Goal: Task Accomplishment & Management: Use online tool/utility

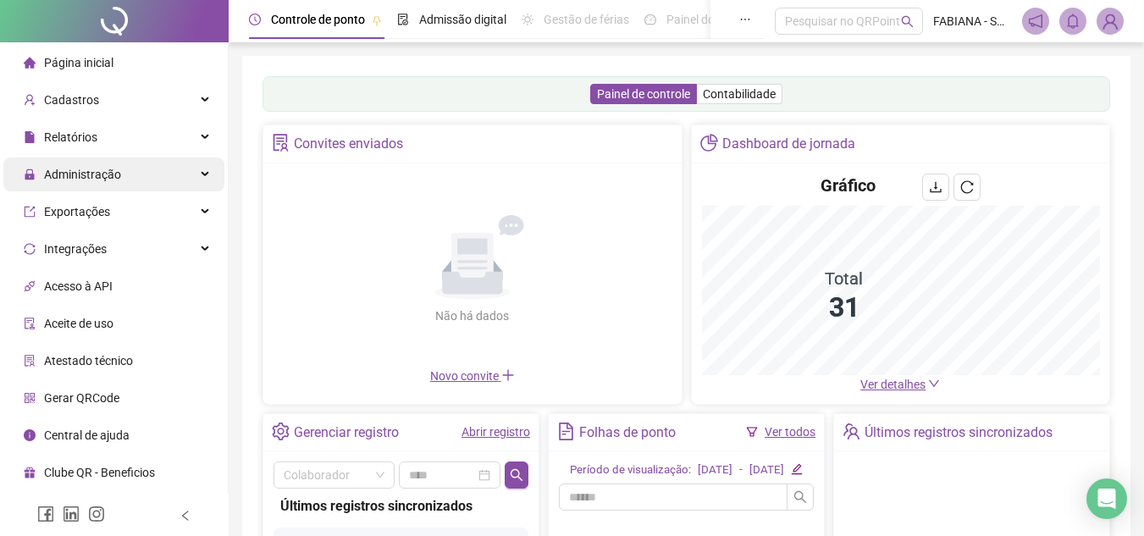
click at [93, 182] on span "Administração" at bounding box center [72, 174] width 97 height 34
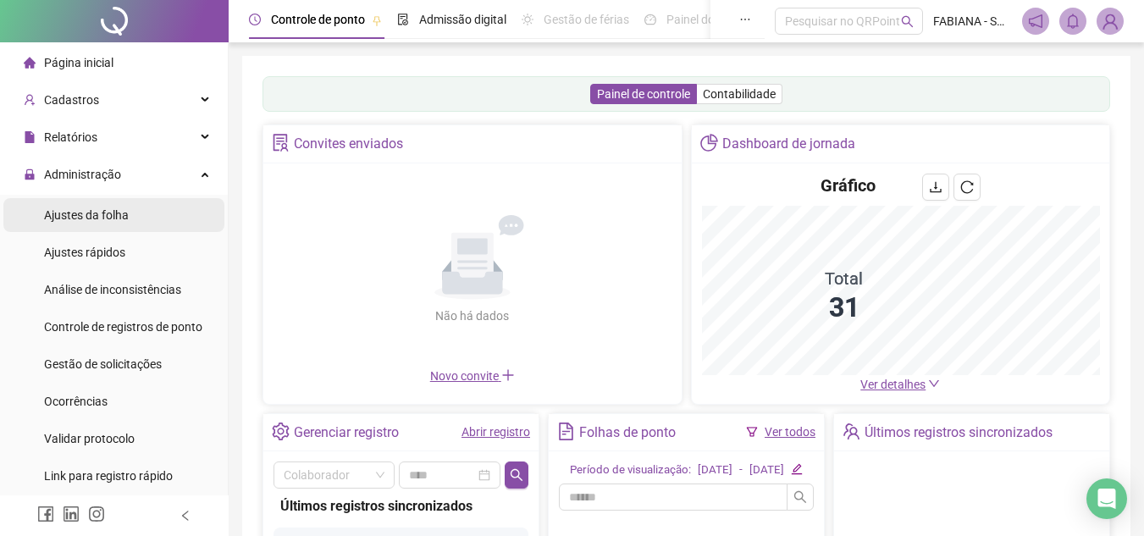
click at [73, 213] on span "Ajustes da folha" at bounding box center [86, 215] width 85 height 14
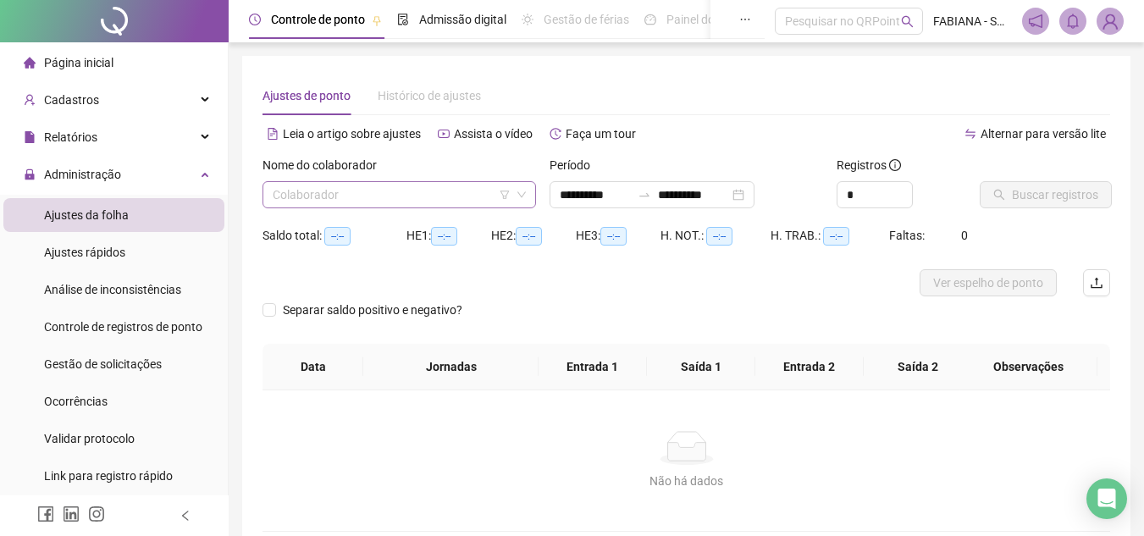
type input "**********"
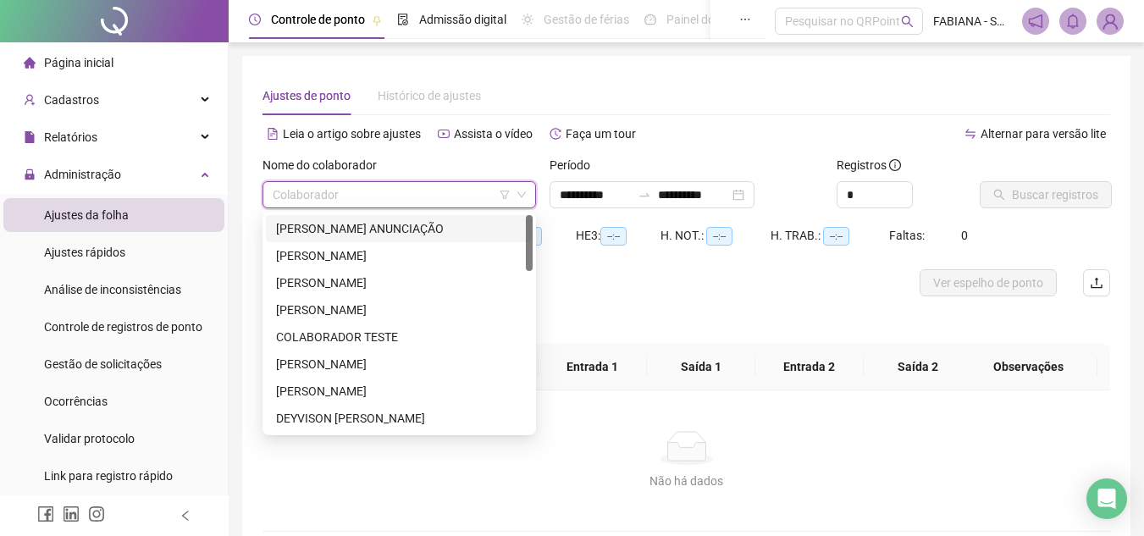
click at [297, 192] on input "search" at bounding box center [392, 194] width 238 height 25
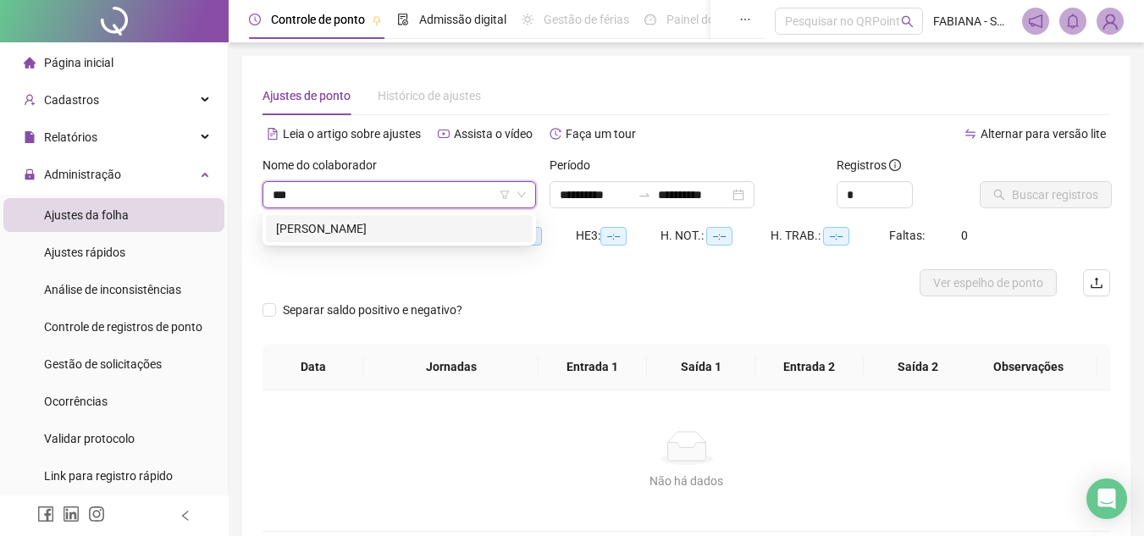
type input "****"
click at [361, 235] on div "[PERSON_NAME]" at bounding box center [399, 228] width 246 height 19
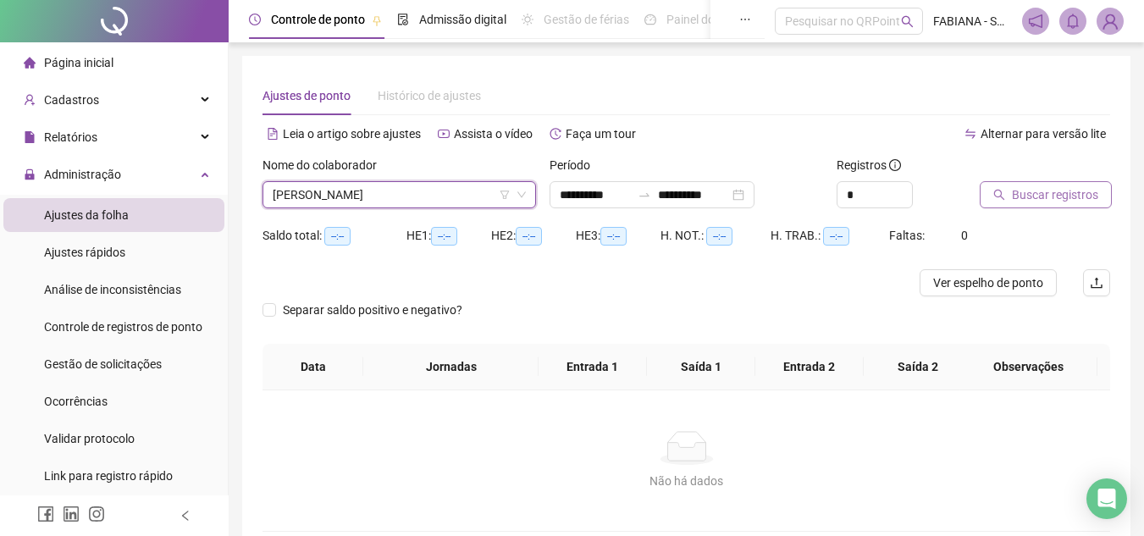
click at [1016, 197] on span "Buscar registros" at bounding box center [1055, 194] width 86 height 19
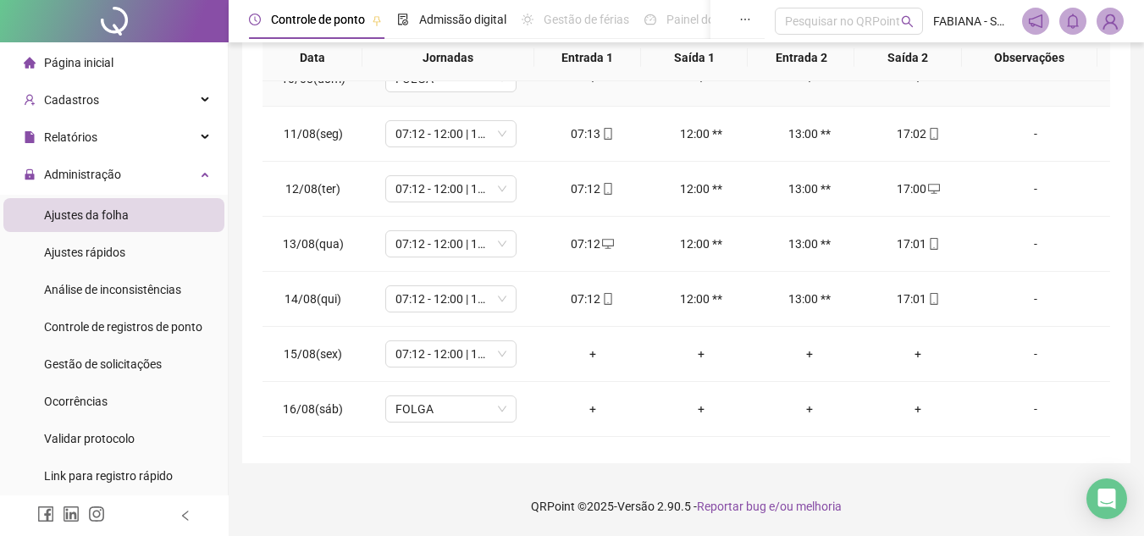
scroll to position [593, 0]
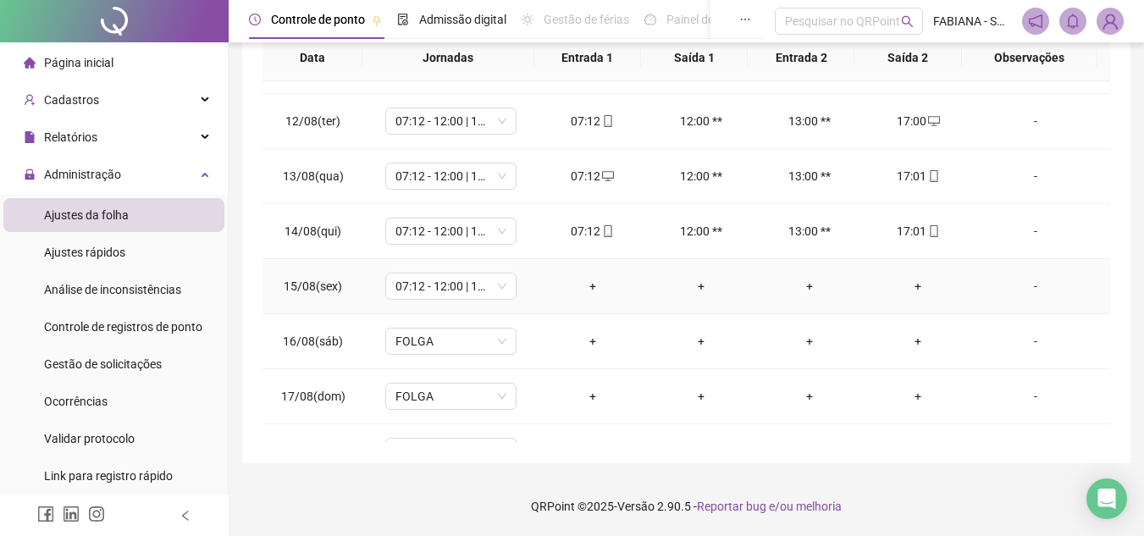
click at [1021, 284] on div "-" at bounding box center [1035, 286] width 100 height 19
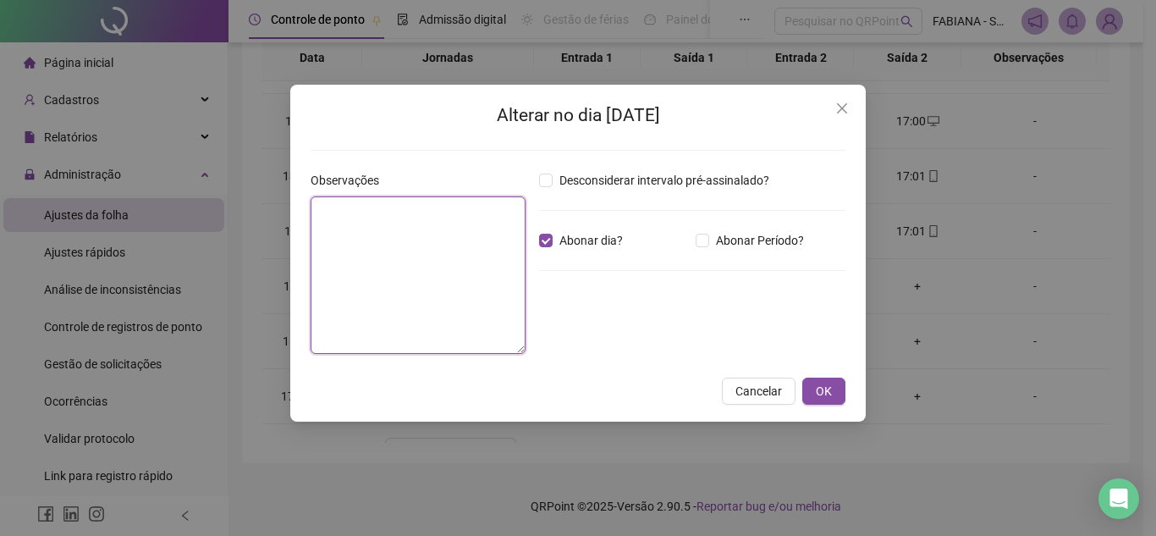
click at [444, 220] on textarea at bounding box center [418, 274] width 215 height 157
type textarea "*"
type textarea "********"
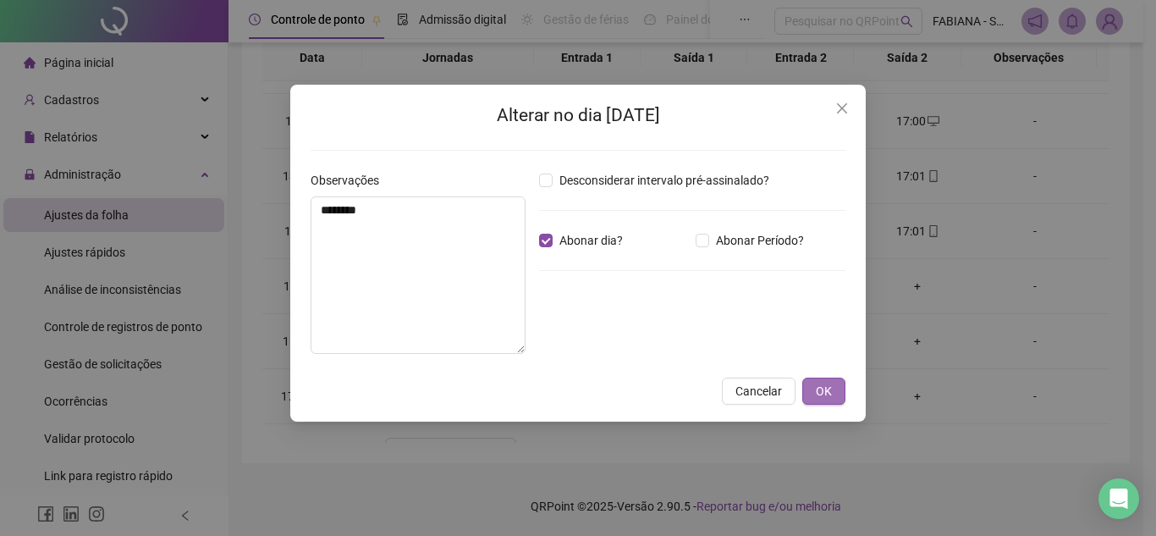
click at [813, 397] on button "OK" at bounding box center [824, 391] width 43 height 27
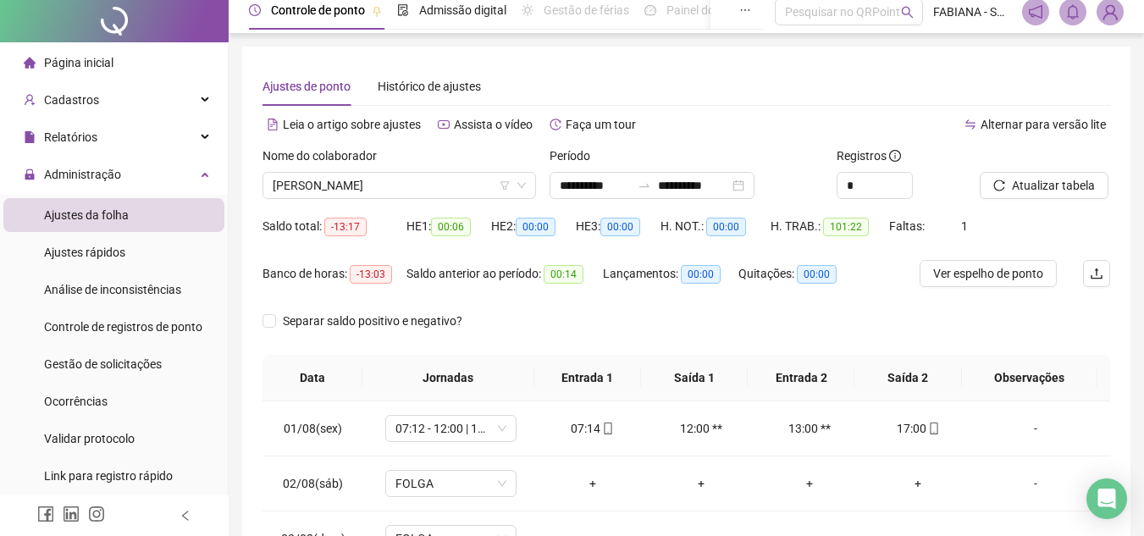
scroll to position [0, 0]
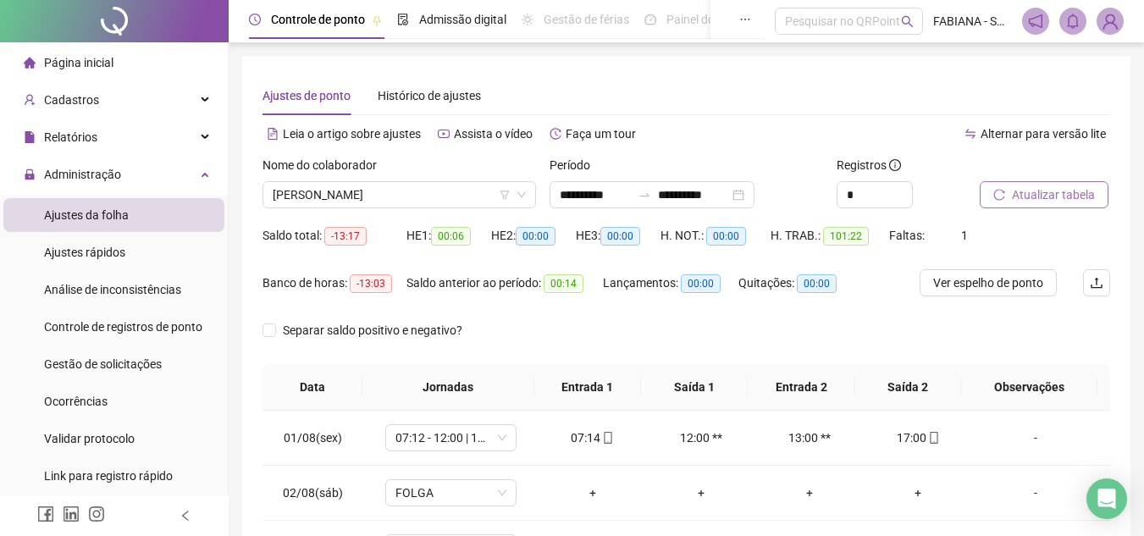
click at [1023, 192] on span "Atualizar tabela" at bounding box center [1053, 194] width 83 height 19
click at [318, 200] on span "[PERSON_NAME]" at bounding box center [399, 194] width 253 height 25
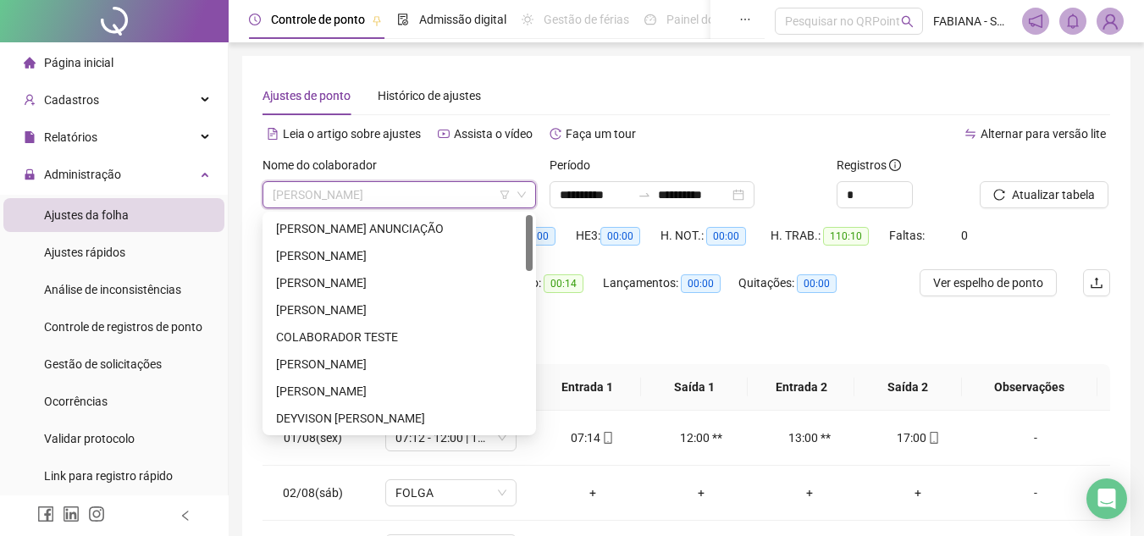
drag, startPoint x: 530, startPoint y: 300, endPoint x: 521, endPoint y: 234, distance: 66.7
click at [521, 234] on div "[PERSON_NAME] ANUNCIAÇÃO [PERSON_NAME] DOS REIS COLABORADOR TESTE [PERSON_NAME]…" at bounding box center [399, 323] width 267 height 217
click at [428, 223] on div "[PERSON_NAME] ANUNCIAÇÃO" at bounding box center [399, 228] width 246 height 19
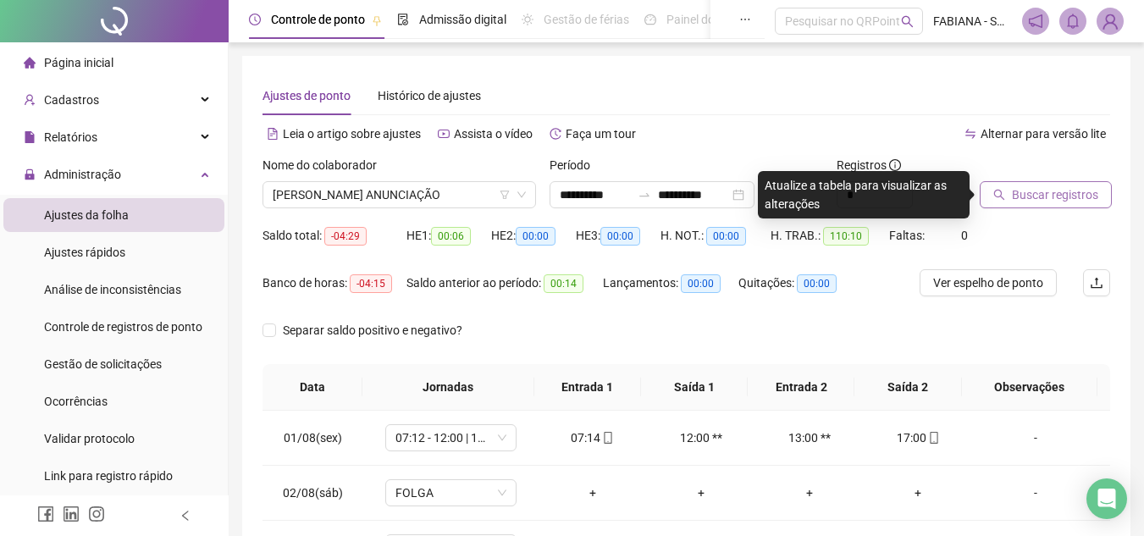
click at [1022, 198] on span "Buscar registros" at bounding box center [1055, 194] width 86 height 19
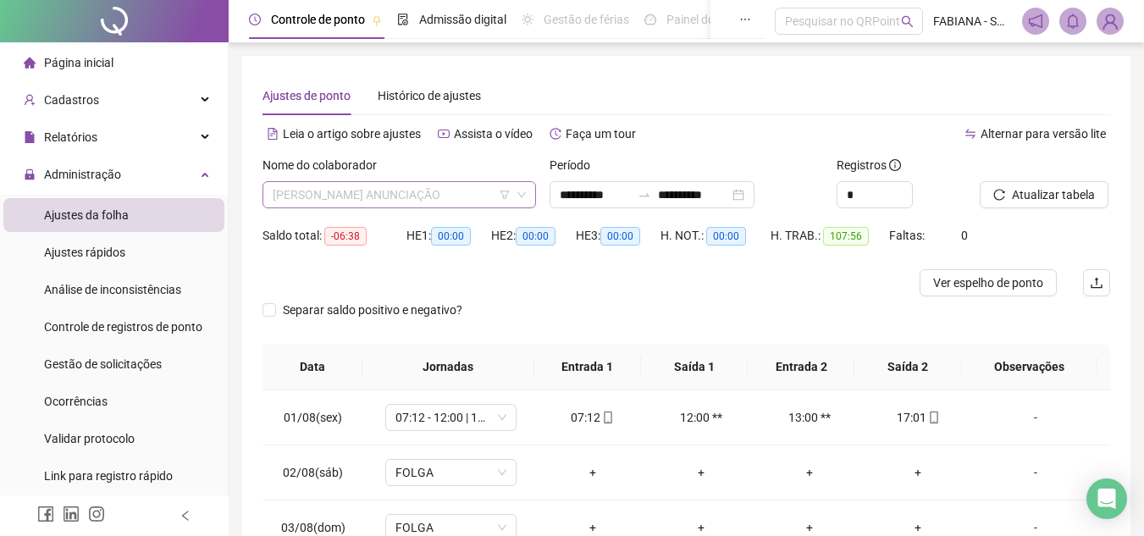
click at [409, 201] on span "[PERSON_NAME] ANUNCIAÇÃO" at bounding box center [399, 194] width 253 height 25
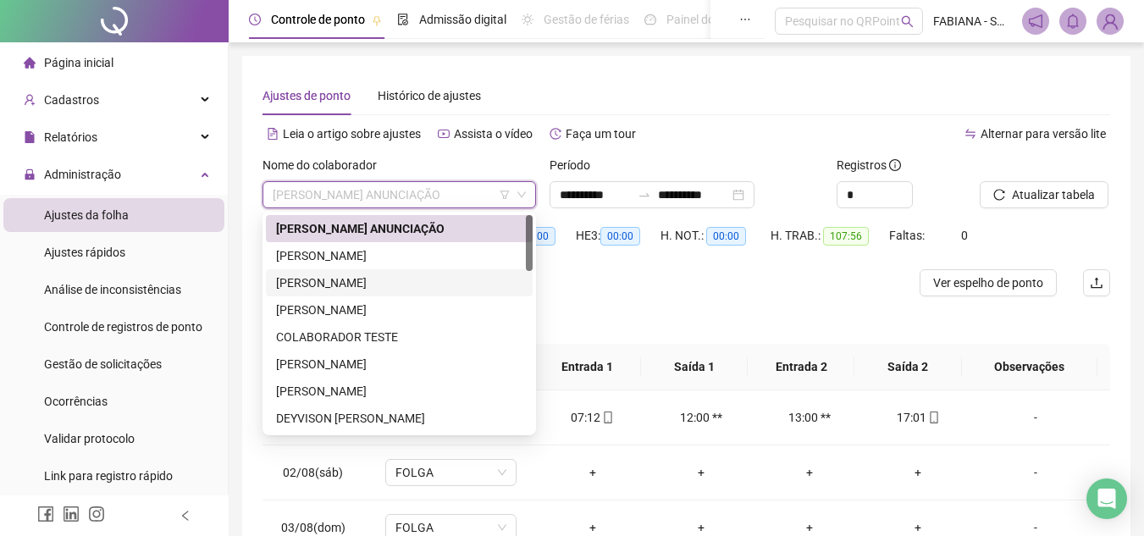
click at [330, 283] on div "[PERSON_NAME]" at bounding box center [399, 282] width 246 height 19
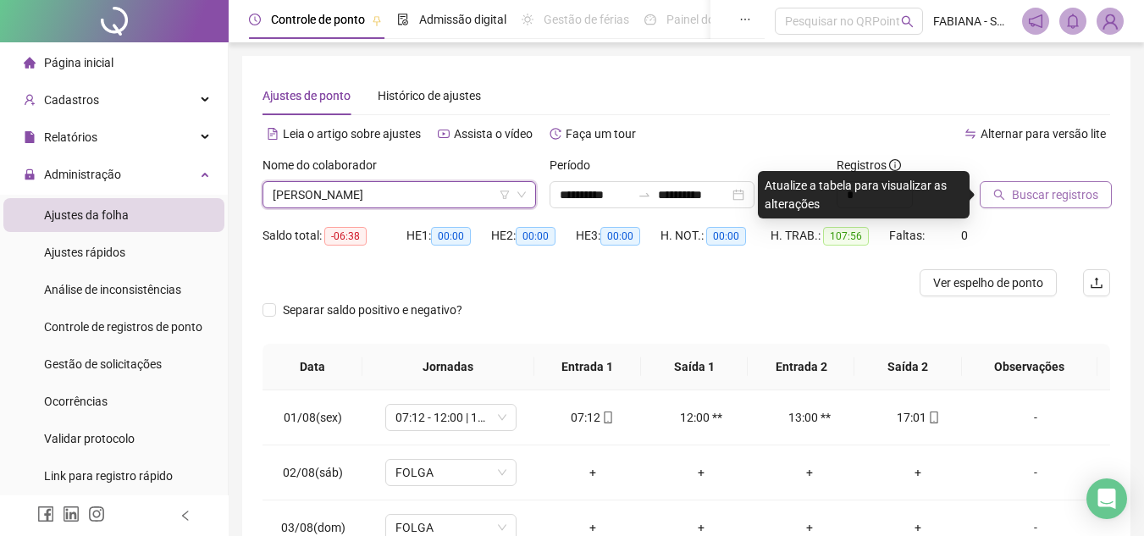
click at [1015, 194] on span "Buscar registros" at bounding box center [1055, 194] width 86 height 19
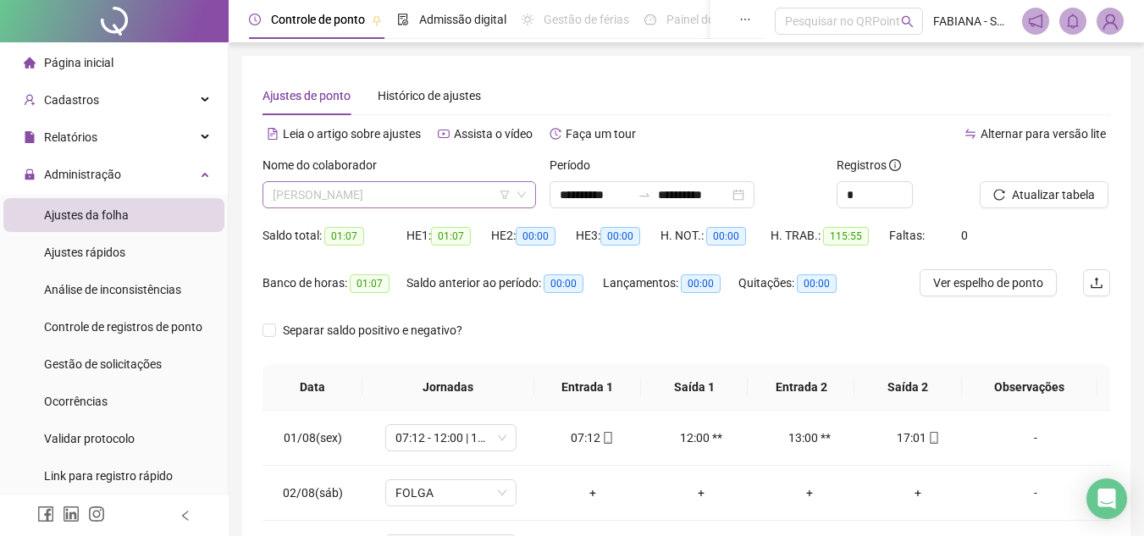
click at [366, 191] on span "[PERSON_NAME]" at bounding box center [399, 194] width 253 height 25
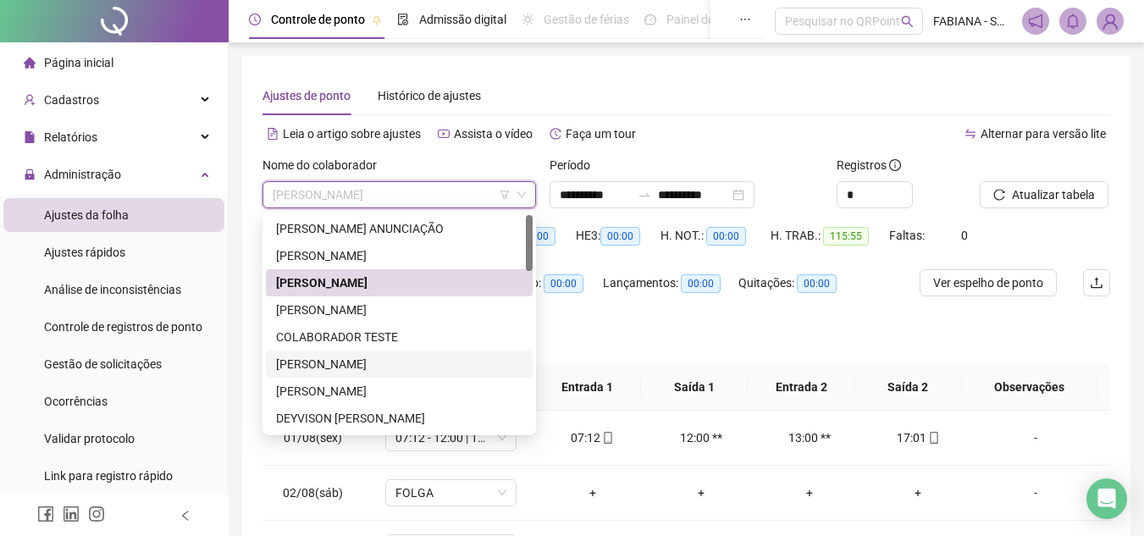
click at [313, 367] on div "[PERSON_NAME]" at bounding box center [399, 364] width 246 height 19
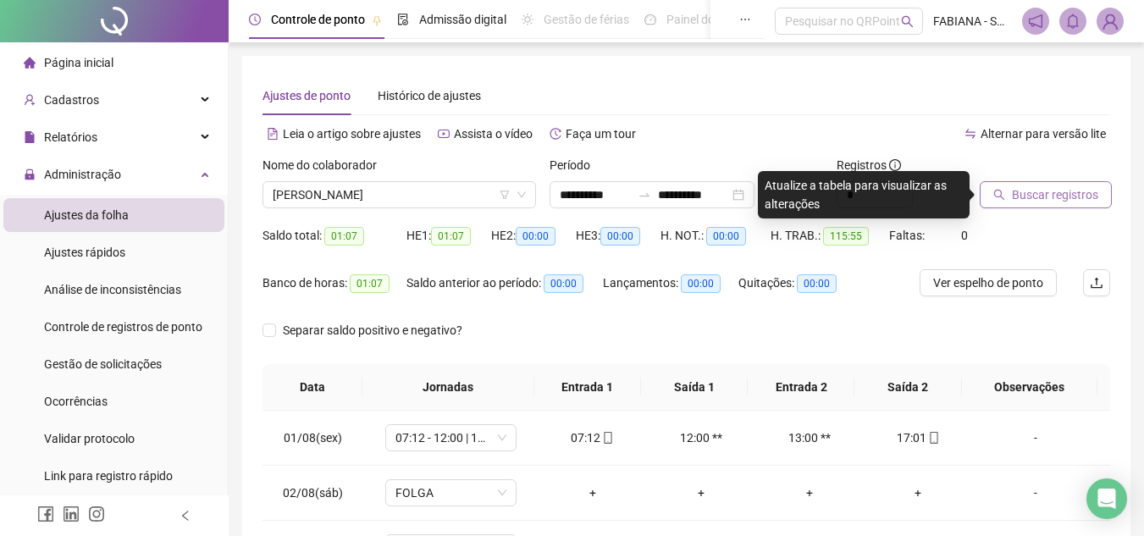
click at [1014, 194] on span "Buscar registros" at bounding box center [1055, 194] width 86 height 19
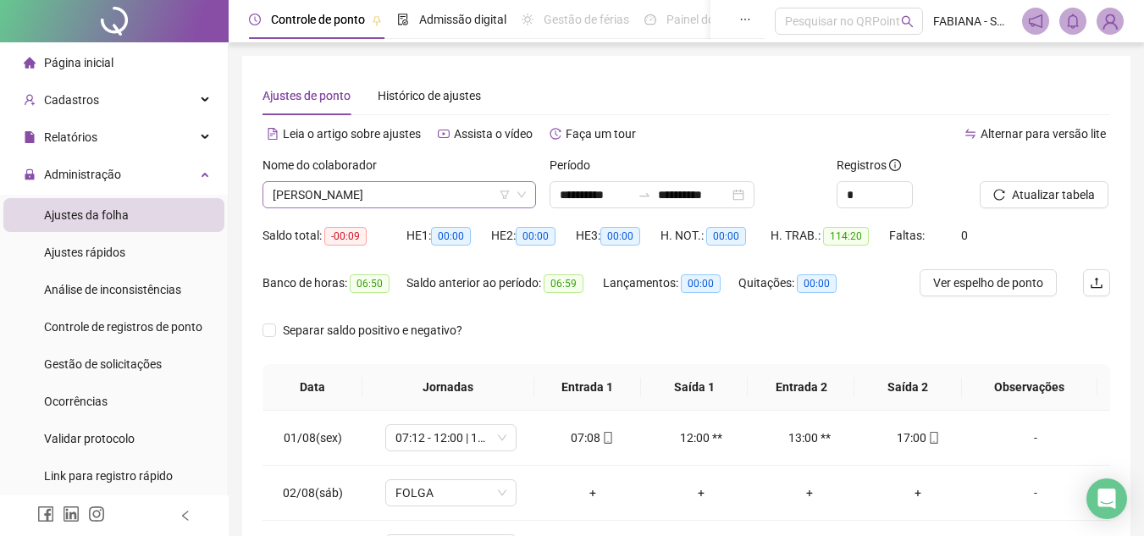
click at [318, 191] on span "[PERSON_NAME]" at bounding box center [399, 194] width 253 height 25
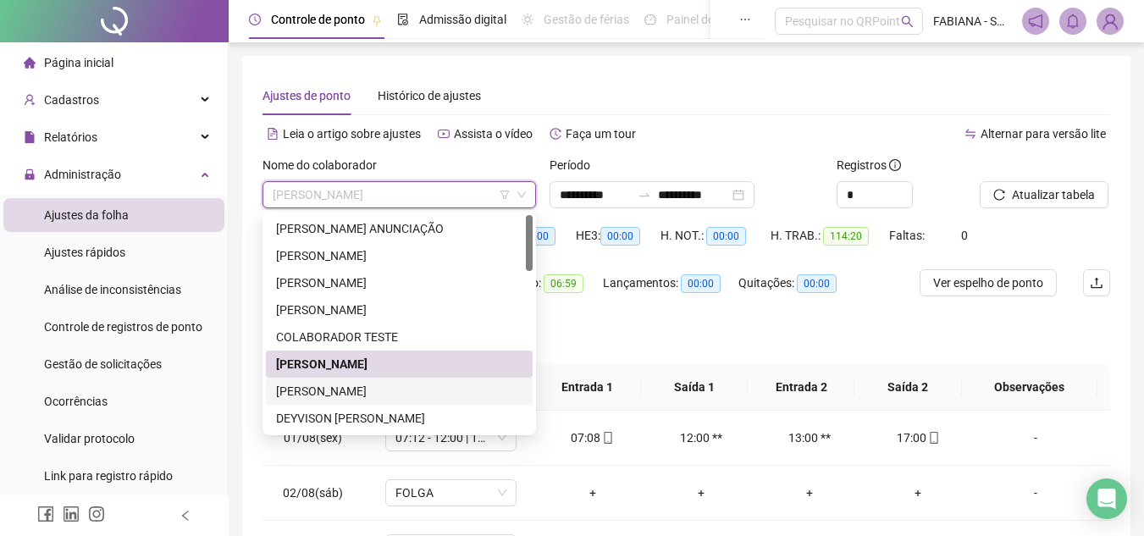
click at [329, 390] on div "[PERSON_NAME]" at bounding box center [399, 391] width 246 height 19
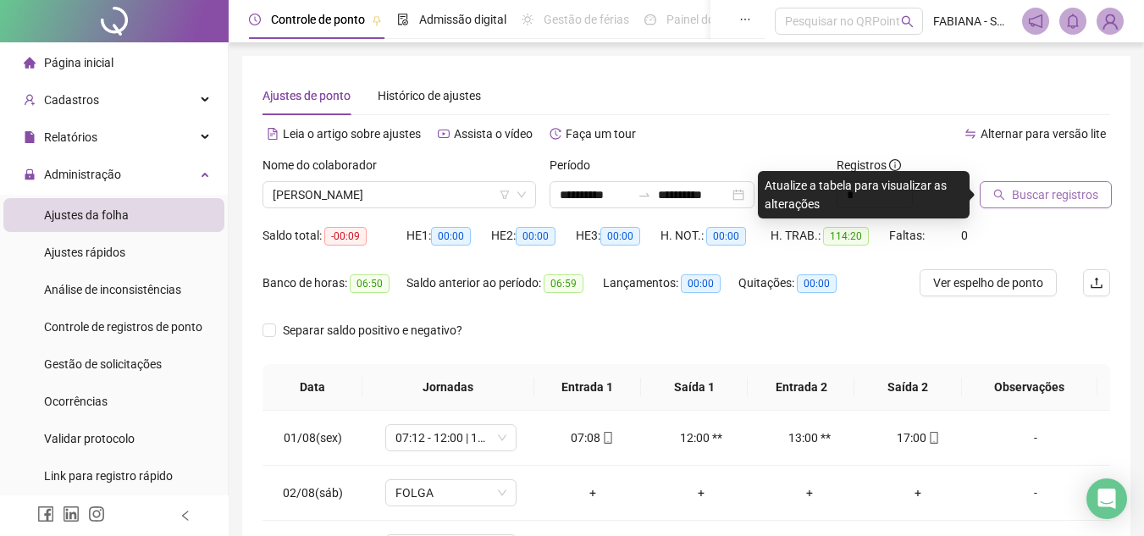
click at [1016, 186] on span "Buscar registros" at bounding box center [1055, 194] width 86 height 19
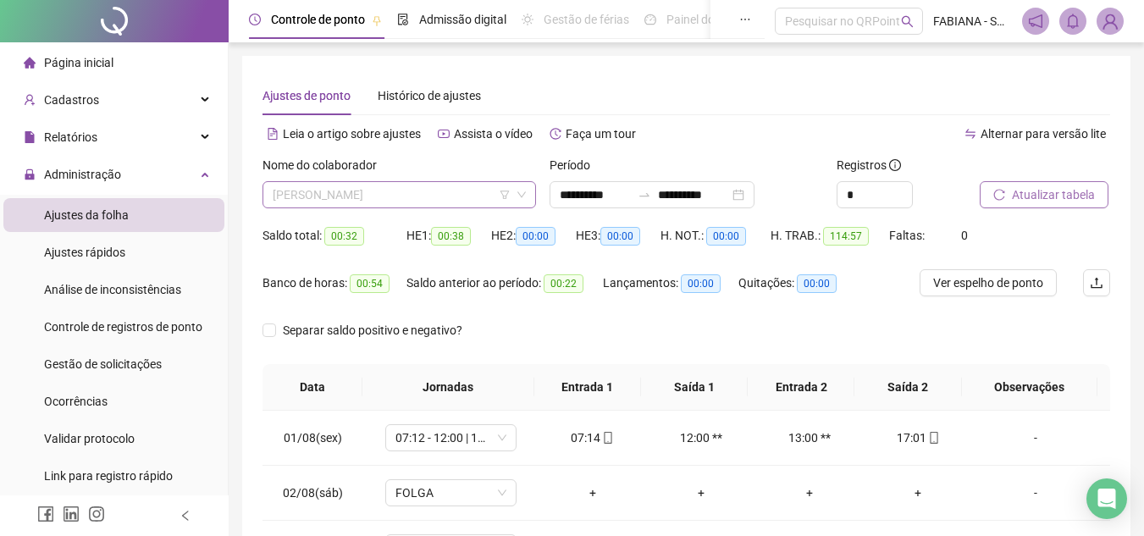
click at [339, 201] on span "[PERSON_NAME]" at bounding box center [399, 194] width 253 height 25
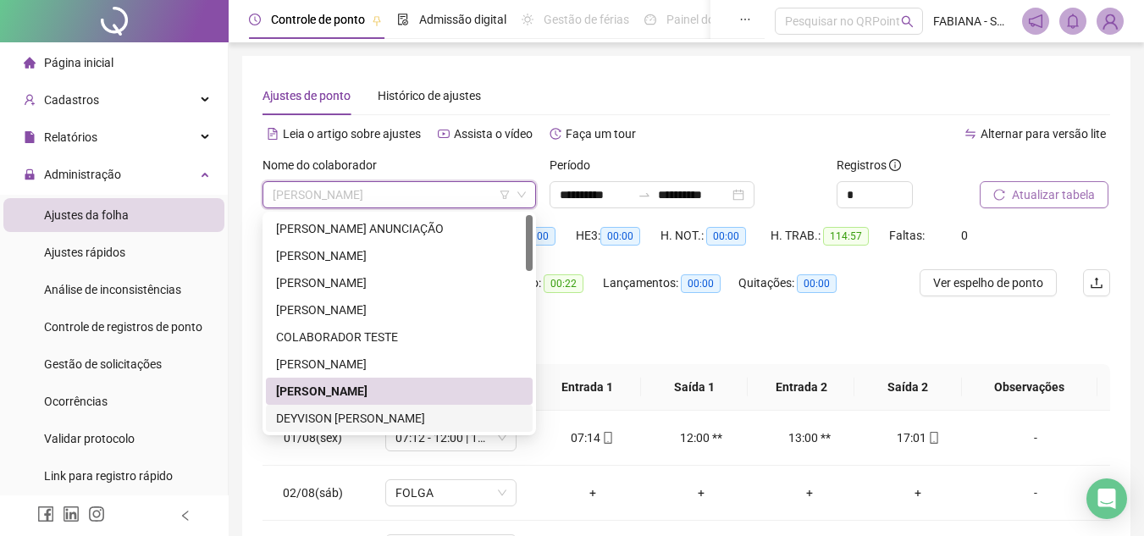
click at [332, 416] on div "DEYVISON [PERSON_NAME]" at bounding box center [399, 418] width 246 height 19
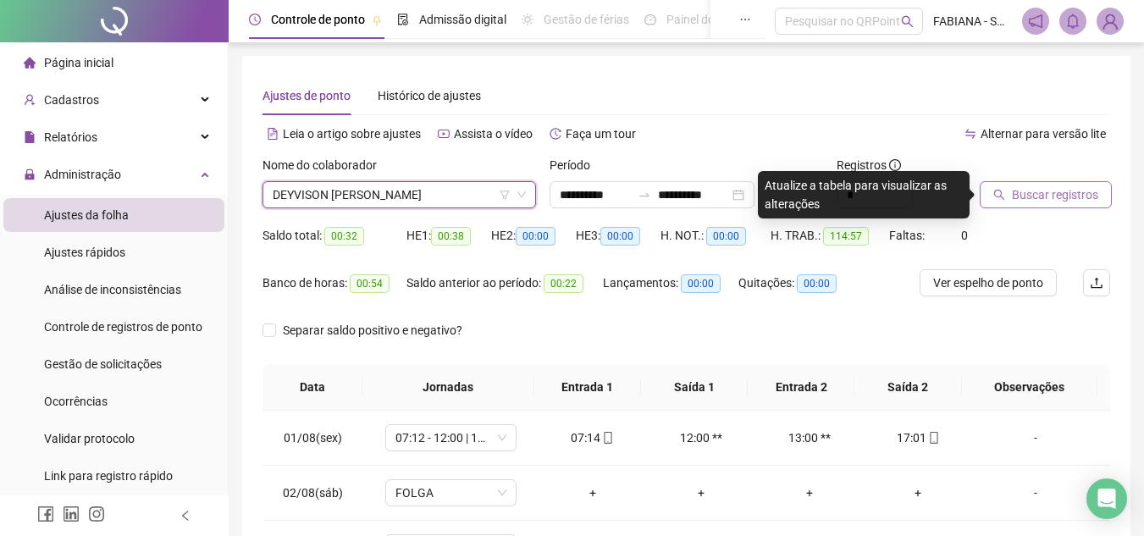
click at [1006, 199] on button "Buscar registros" at bounding box center [1045, 194] width 132 height 27
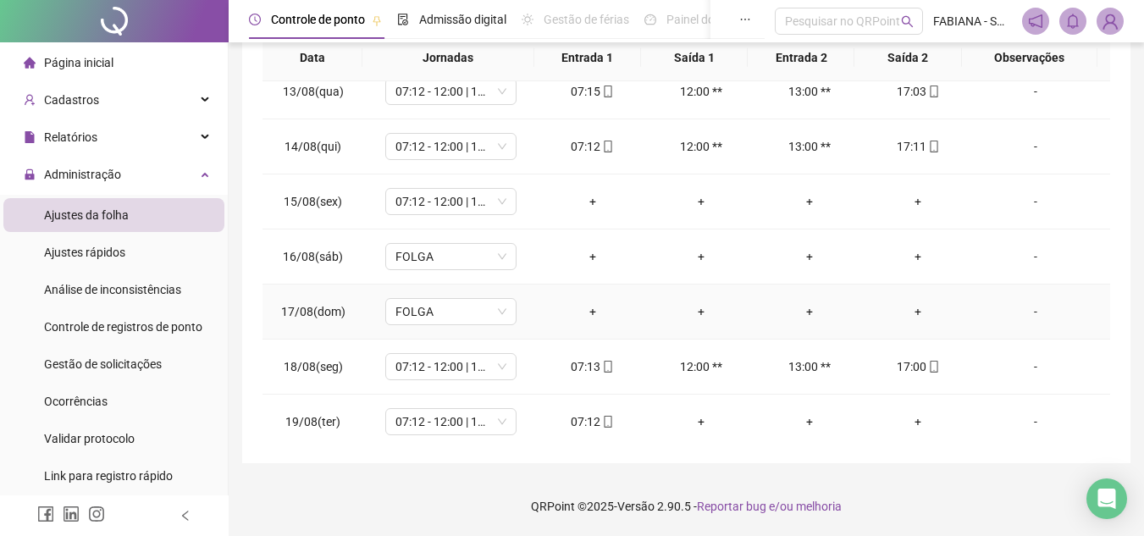
scroll to position [684, 0]
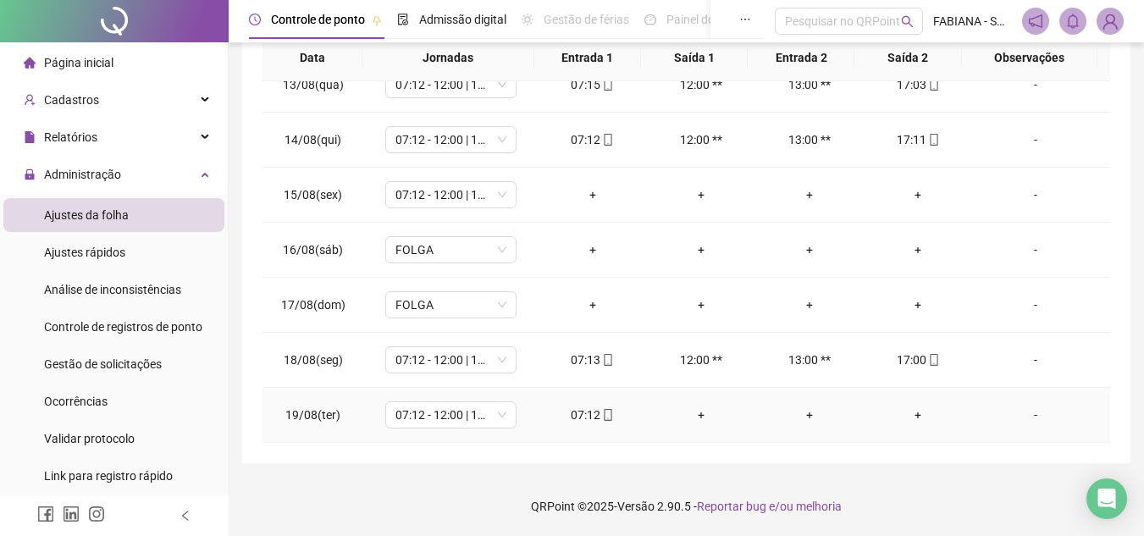
click at [907, 416] on div "+" at bounding box center [917, 414] width 81 height 19
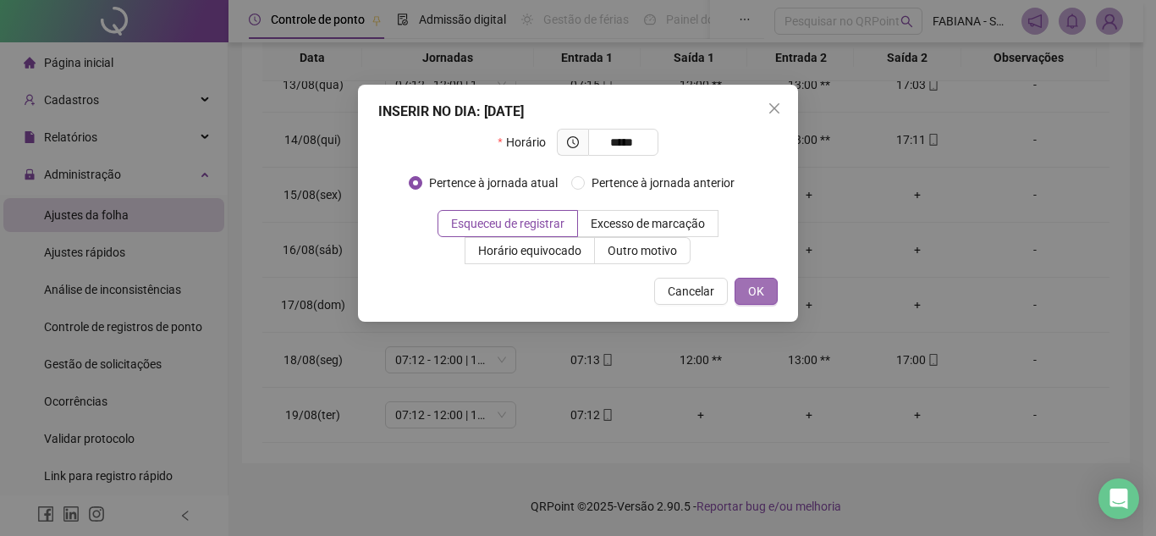
type input "*****"
click at [753, 293] on span "OK" at bounding box center [756, 291] width 16 height 19
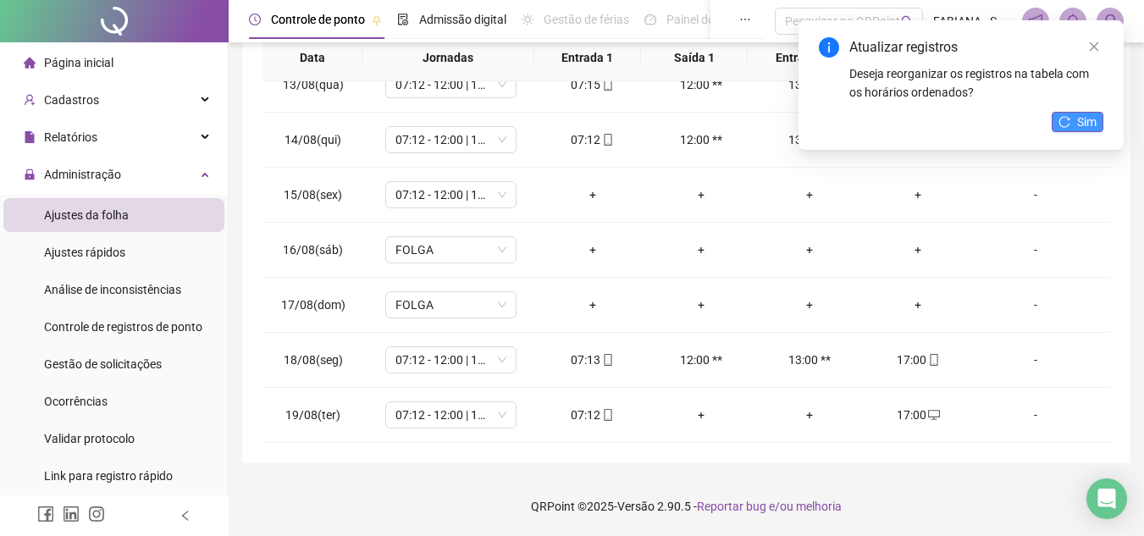
click at [1067, 119] on icon "reload" at bounding box center [1064, 122] width 12 height 12
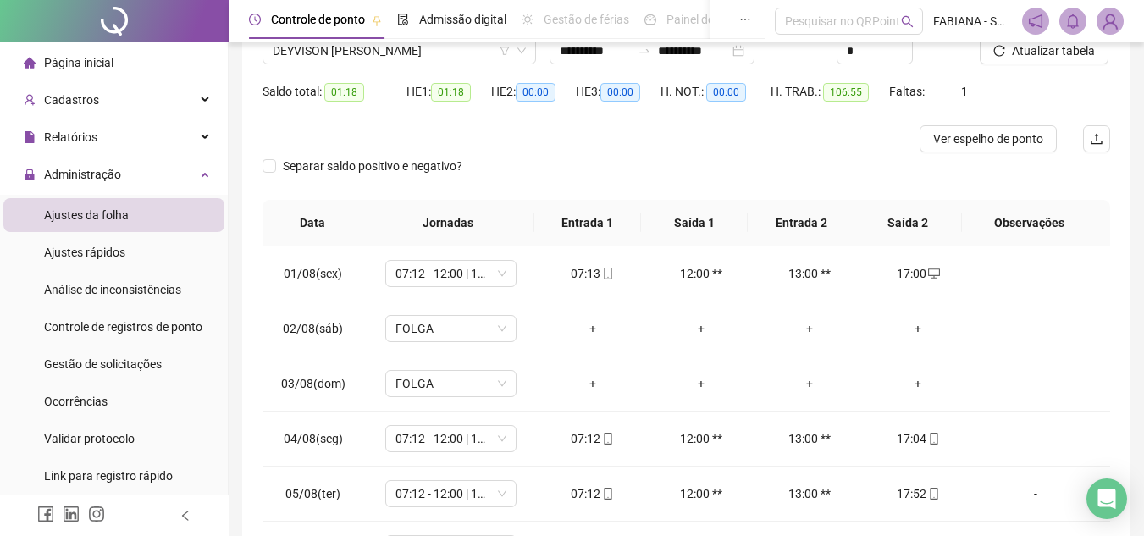
scroll to position [0, 0]
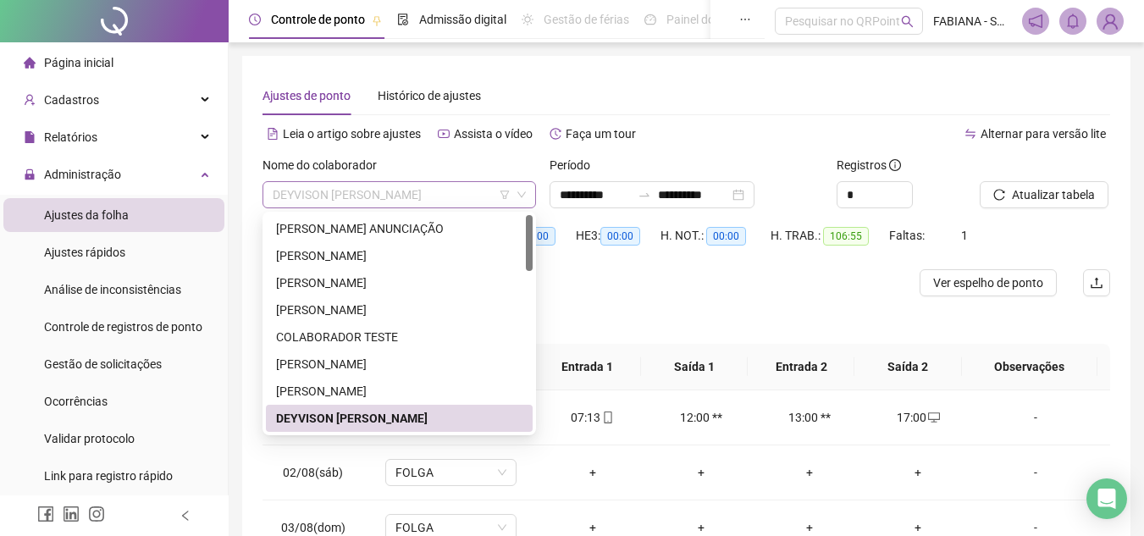
click at [286, 196] on span "DEYVISON [PERSON_NAME]" at bounding box center [399, 194] width 253 height 25
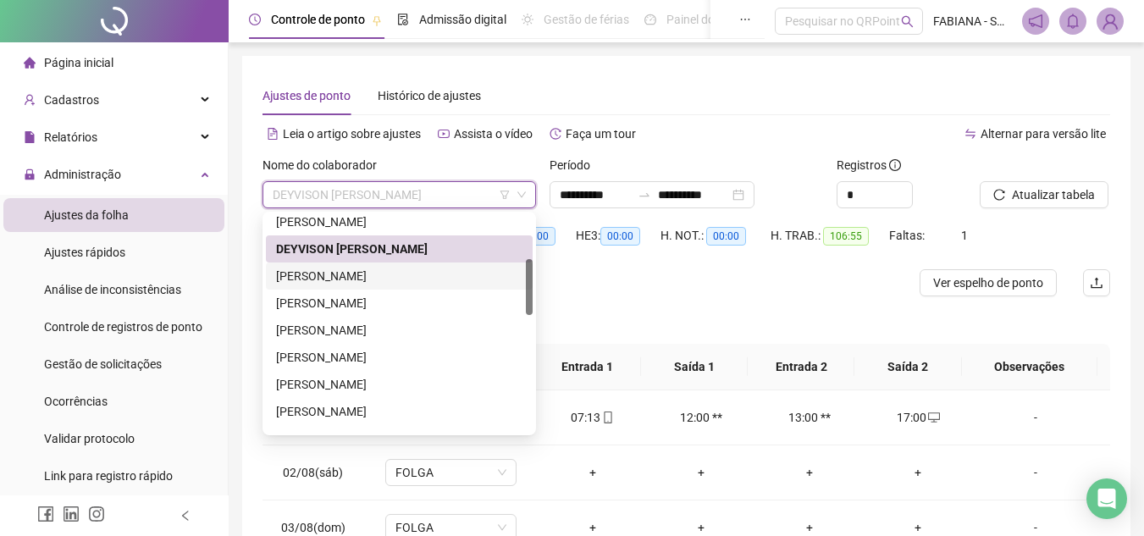
click at [324, 279] on div "[PERSON_NAME]" at bounding box center [399, 276] width 246 height 19
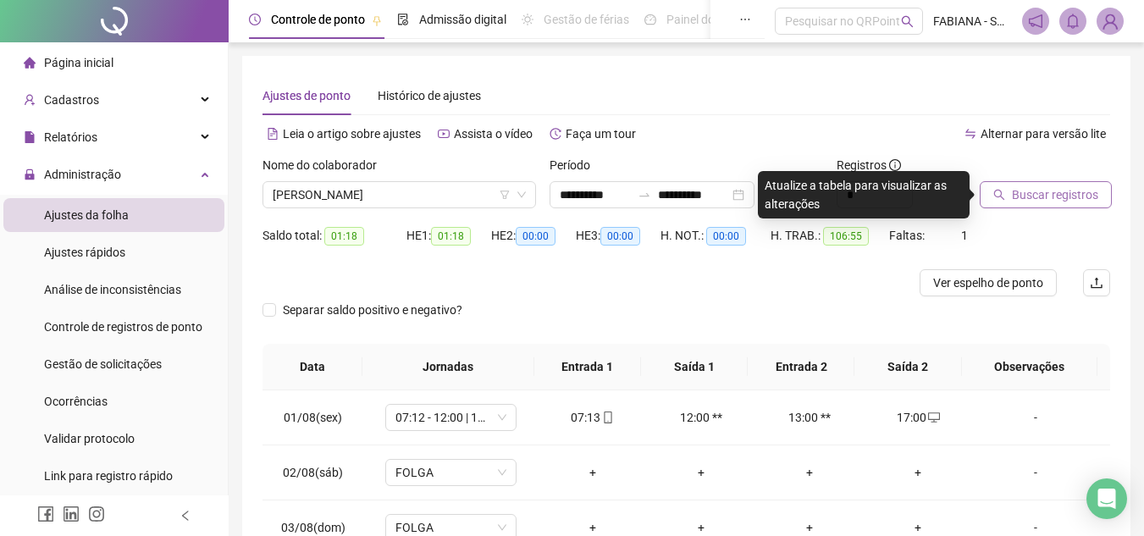
click at [1023, 202] on span "Buscar registros" at bounding box center [1055, 194] width 86 height 19
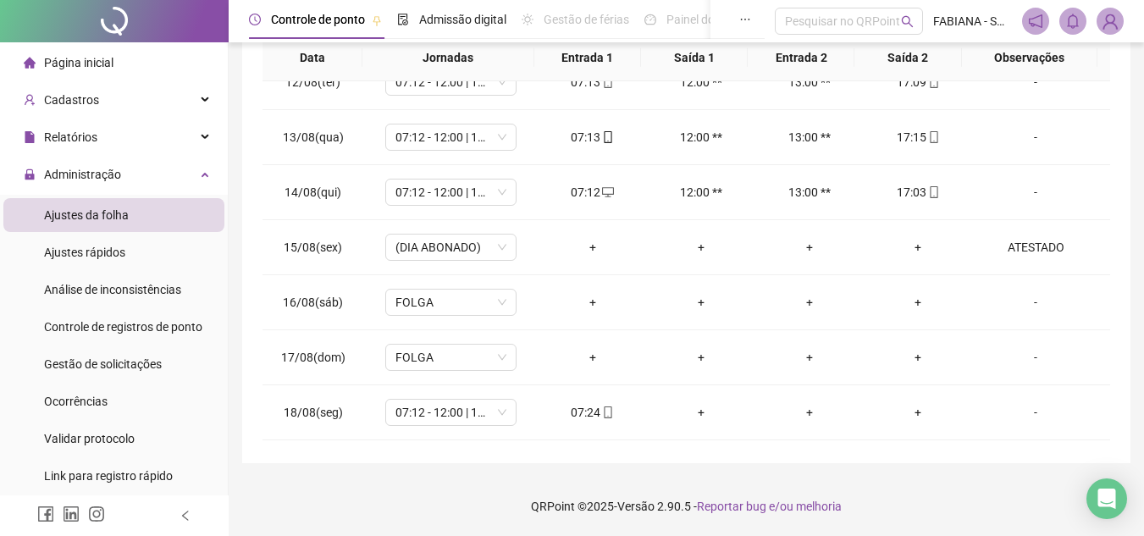
scroll to position [684, 0]
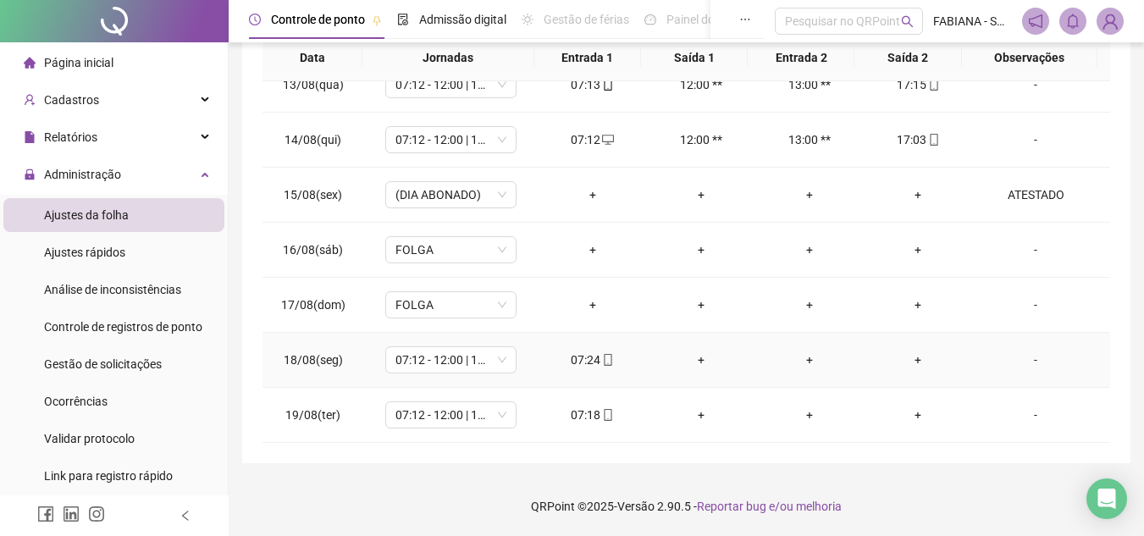
click at [907, 361] on div "+" at bounding box center [917, 359] width 81 height 19
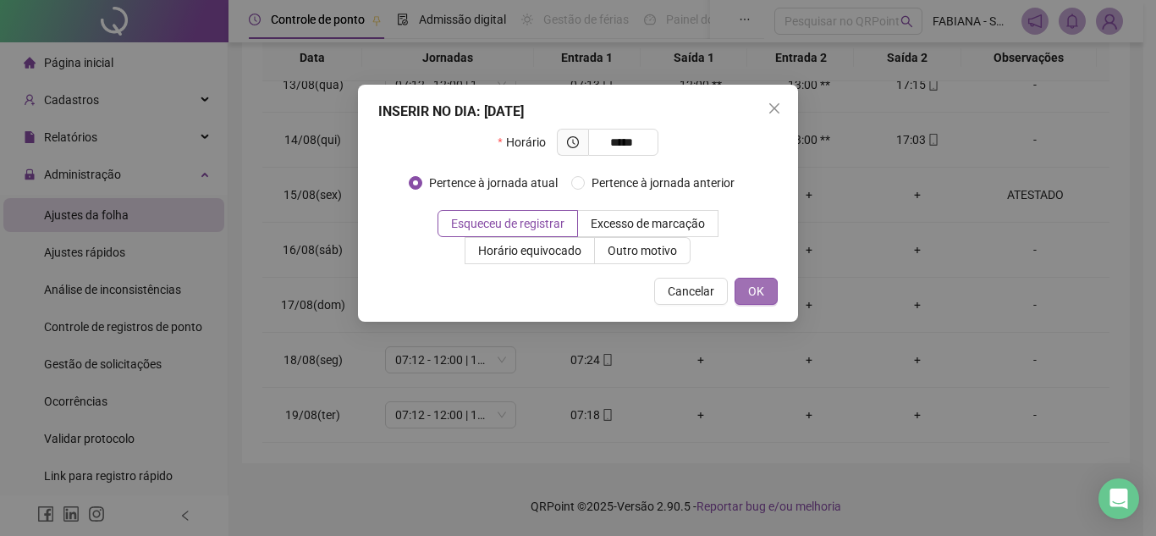
type input "*****"
click at [756, 292] on span "OK" at bounding box center [756, 291] width 16 height 19
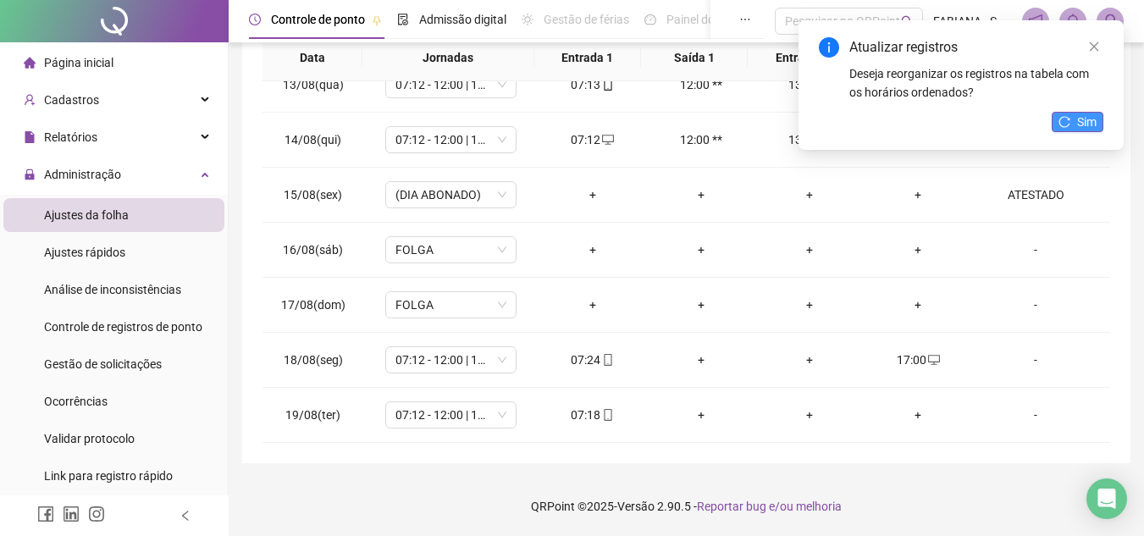
click at [1060, 123] on icon "reload" at bounding box center [1064, 122] width 12 height 12
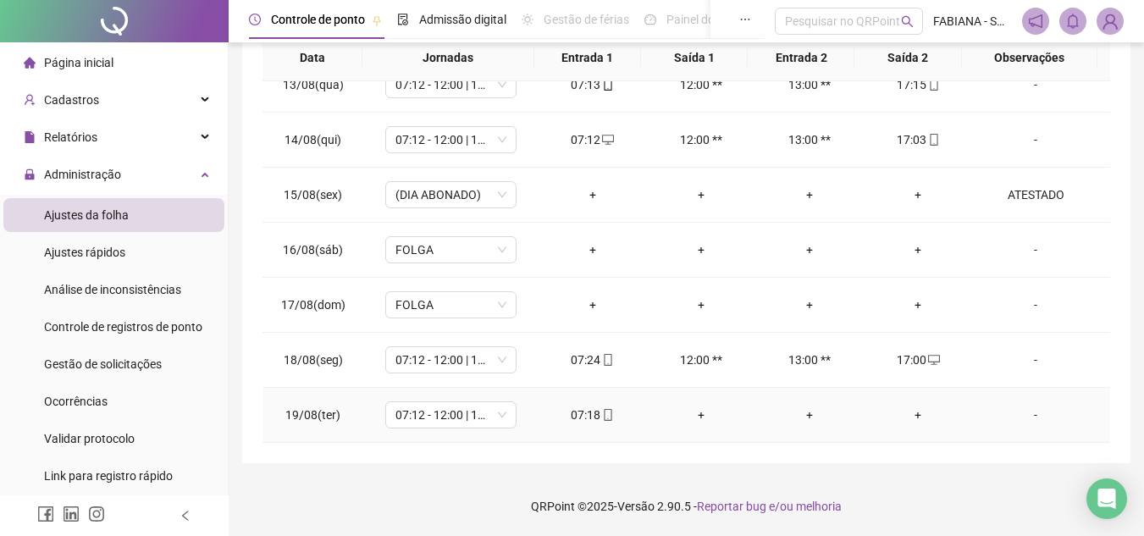
click at [909, 407] on div "+" at bounding box center [917, 414] width 81 height 19
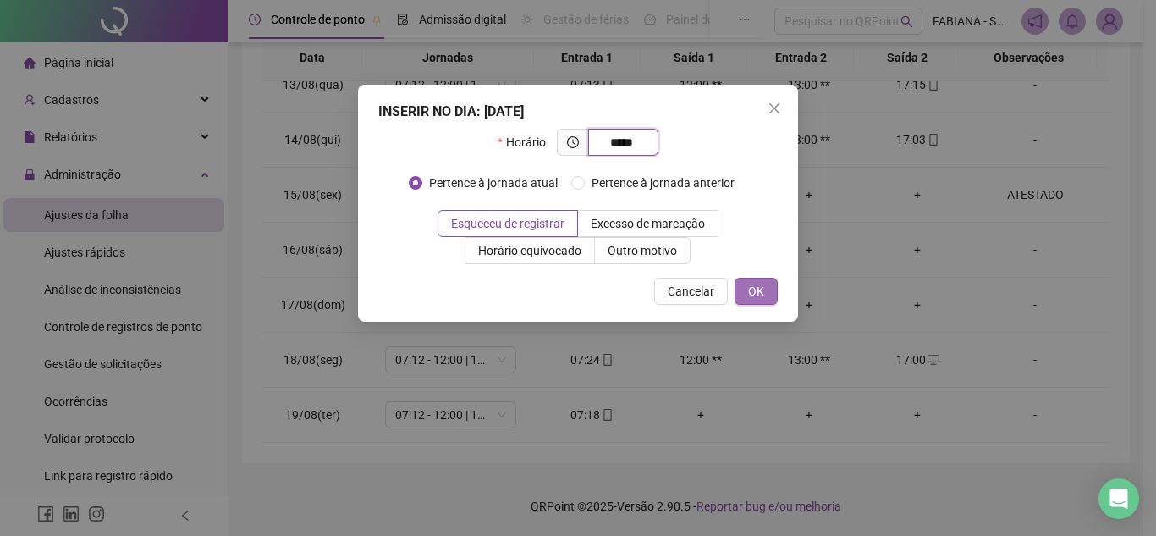
type input "*****"
click at [755, 284] on span "OK" at bounding box center [756, 291] width 16 height 19
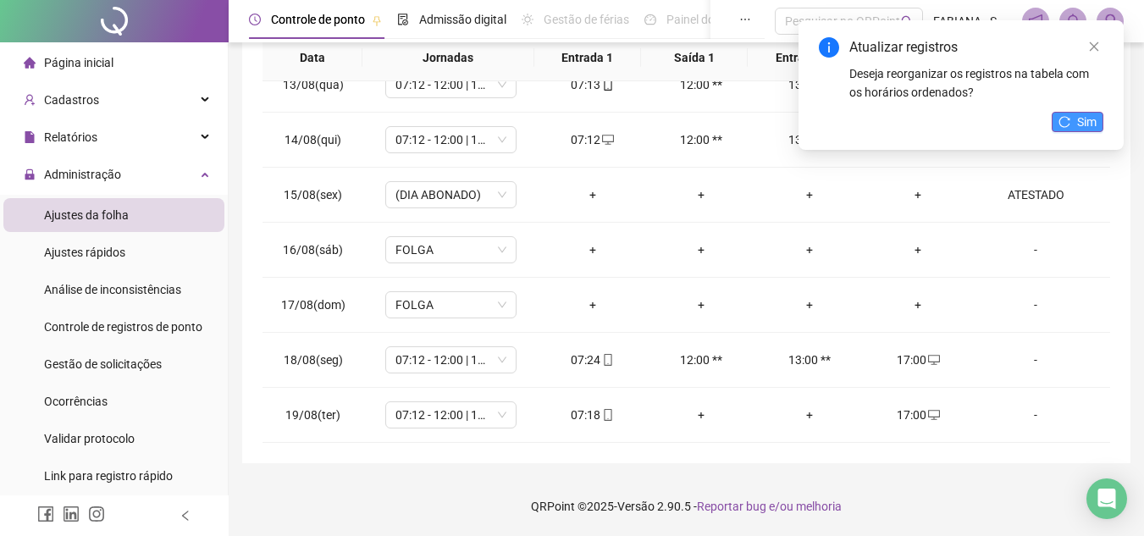
click at [1056, 123] on button "Sim" at bounding box center [1077, 122] width 52 height 20
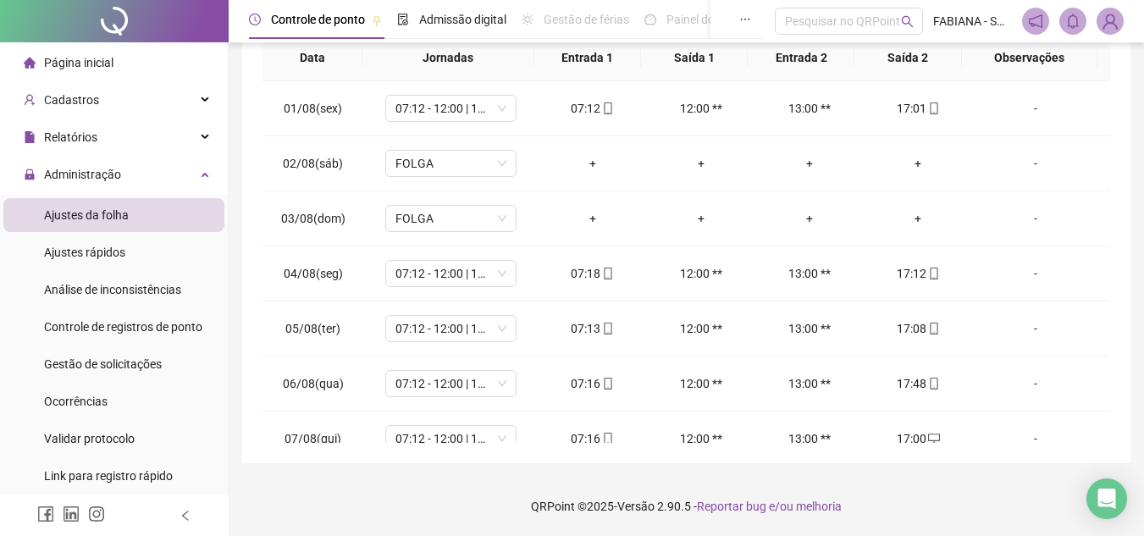
scroll to position [0, 0]
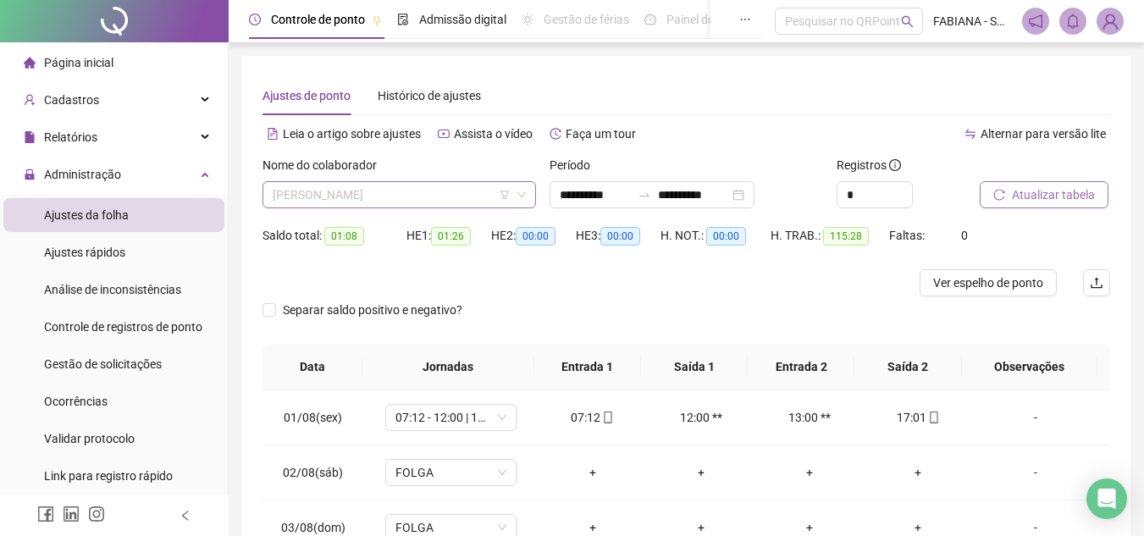
click at [415, 199] on span "[PERSON_NAME]" at bounding box center [399, 194] width 253 height 25
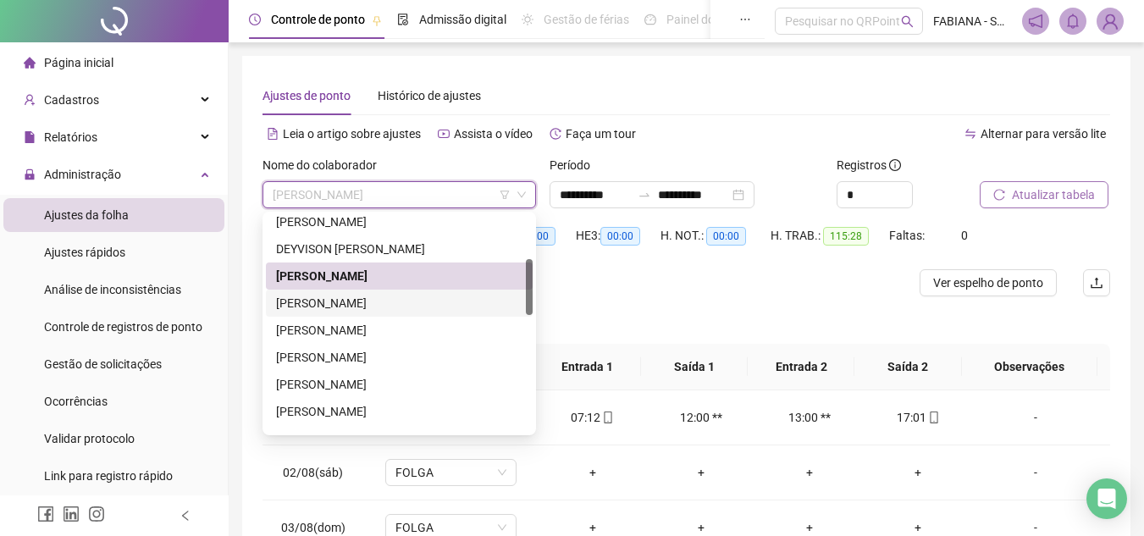
click at [326, 301] on div "[PERSON_NAME]" at bounding box center [399, 303] width 246 height 19
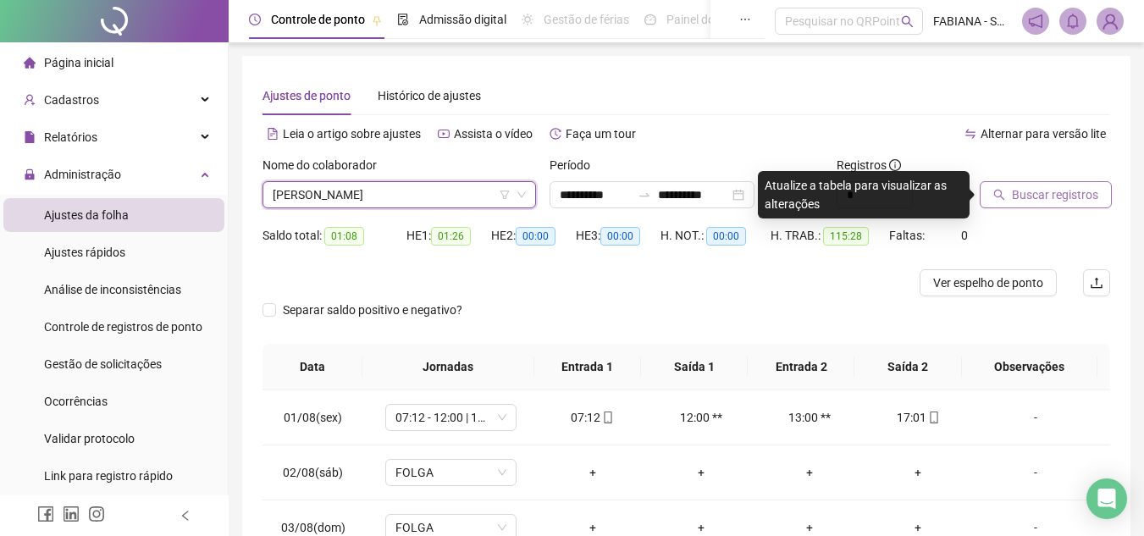
click at [1016, 195] on span "Buscar registros" at bounding box center [1055, 194] width 86 height 19
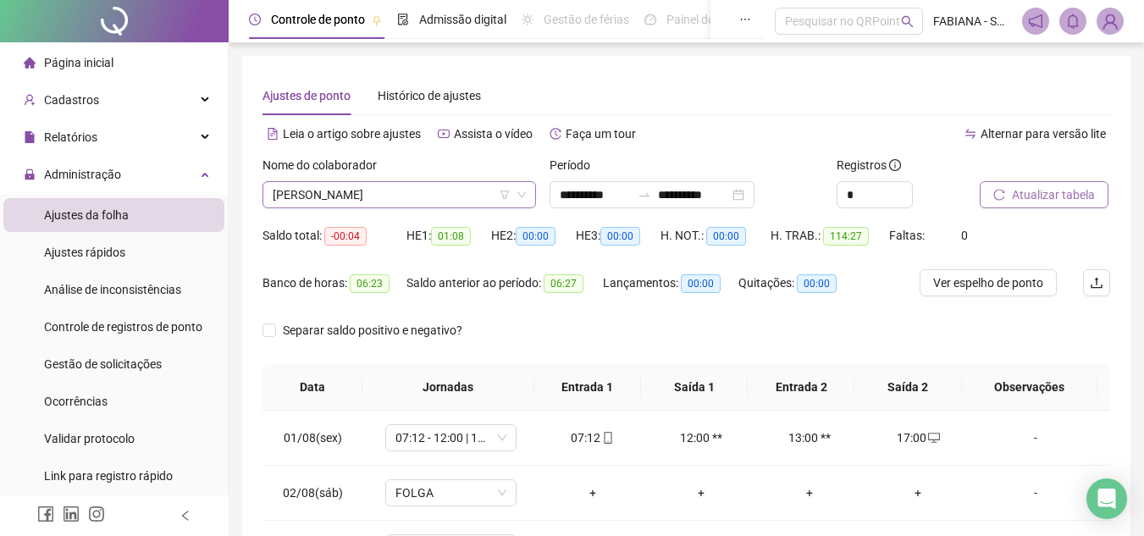
click at [387, 196] on span "[PERSON_NAME]" at bounding box center [399, 194] width 253 height 25
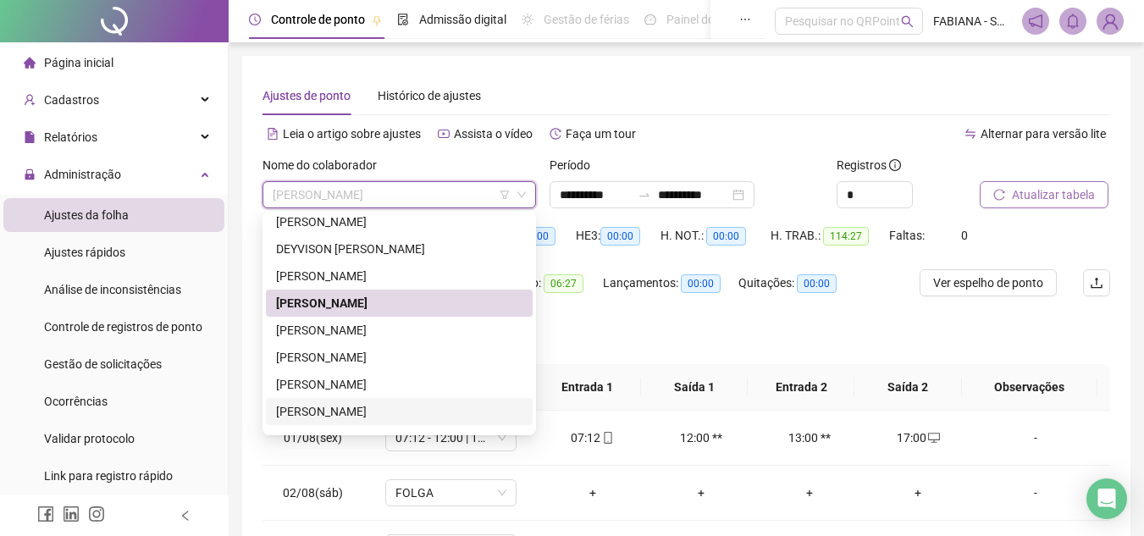
click at [286, 414] on div "[PERSON_NAME]" at bounding box center [399, 411] width 246 height 19
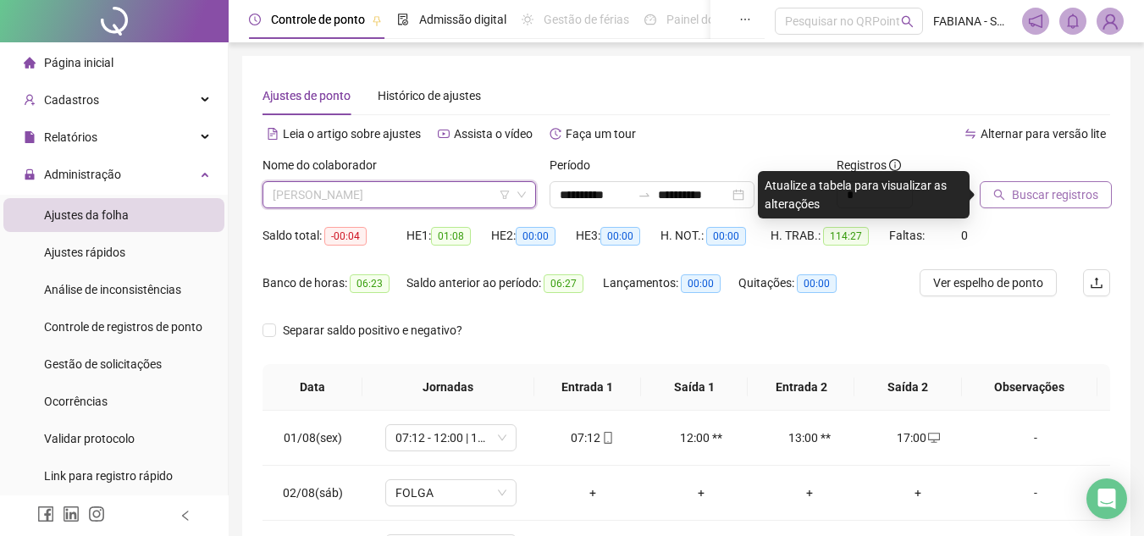
click at [447, 200] on span "[PERSON_NAME]" at bounding box center [399, 194] width 253 height 25
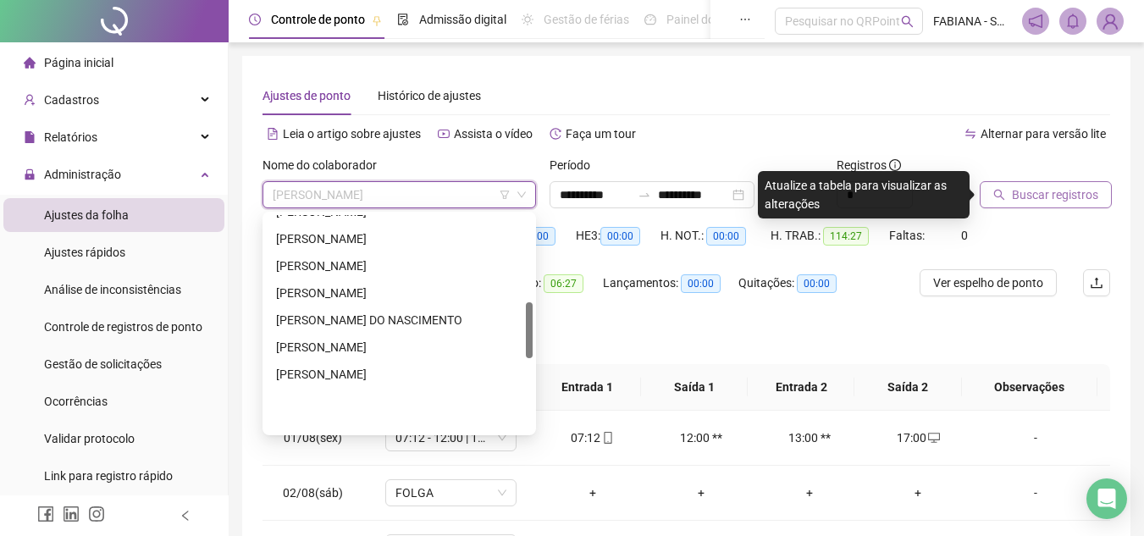
scroll to position [339, 0]
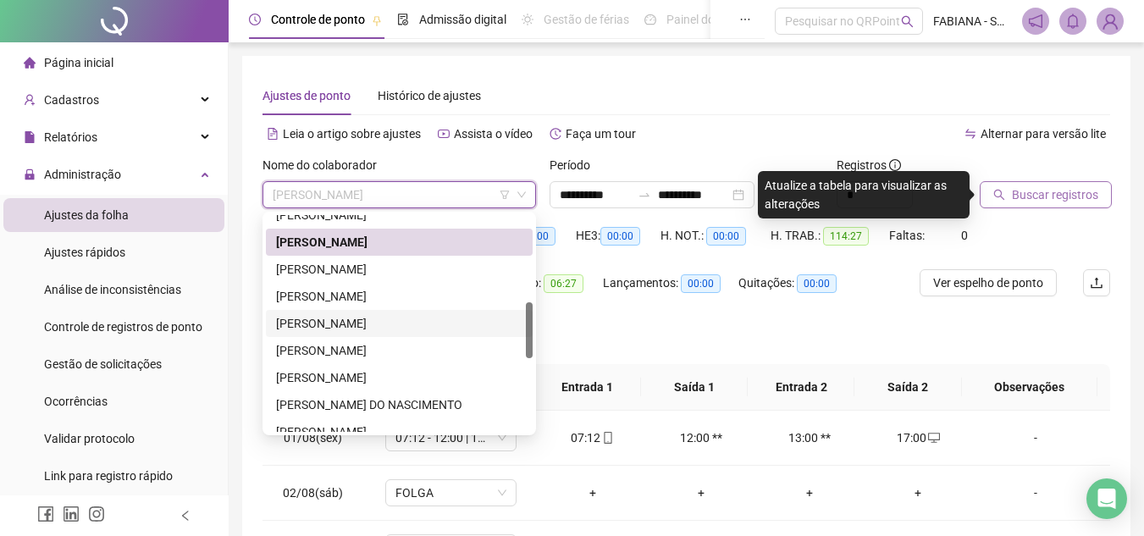
click at [296, 320] on div "[PERSON_NAME]" at bounding box center [399, 323] width 246 height 19
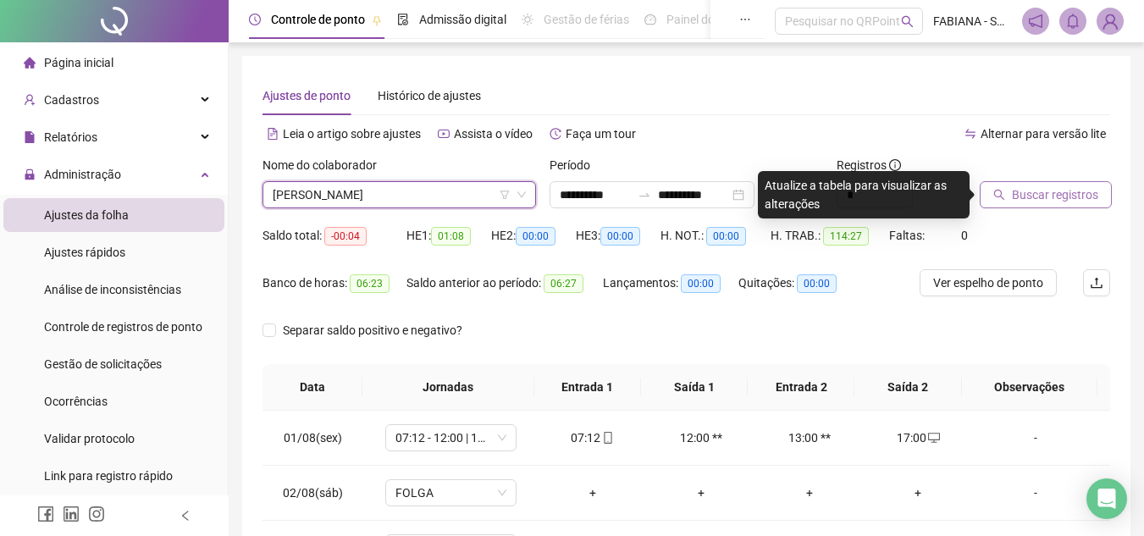
click at [1019, 196] on span "Buscar registros" at bounding box center [1055, 194] width 86 height 19
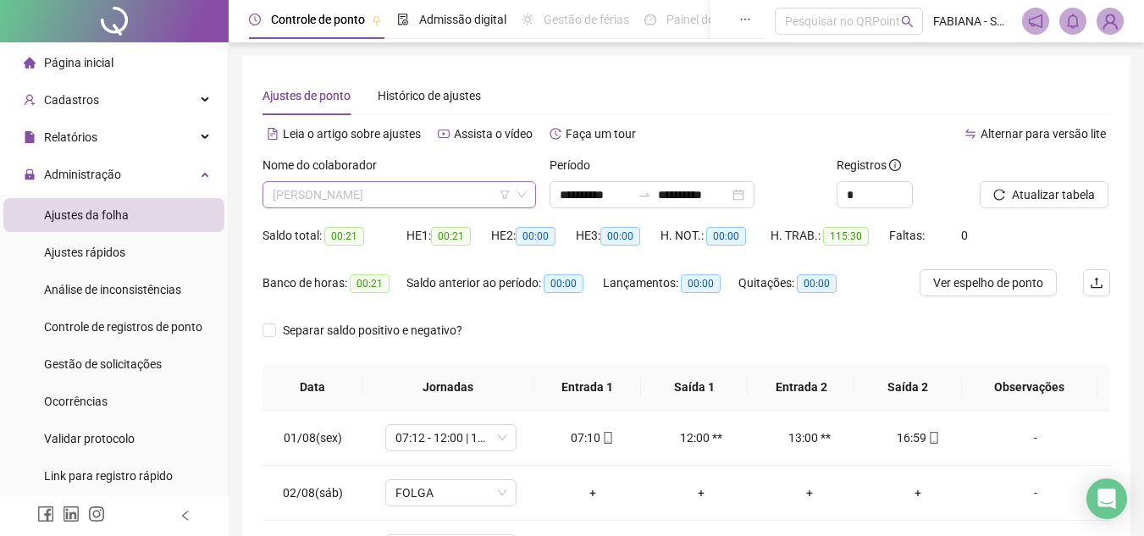
click at [350, 191] on span "[PERSON_NAME]" at bounding box center [399, 194] width 253 height 25
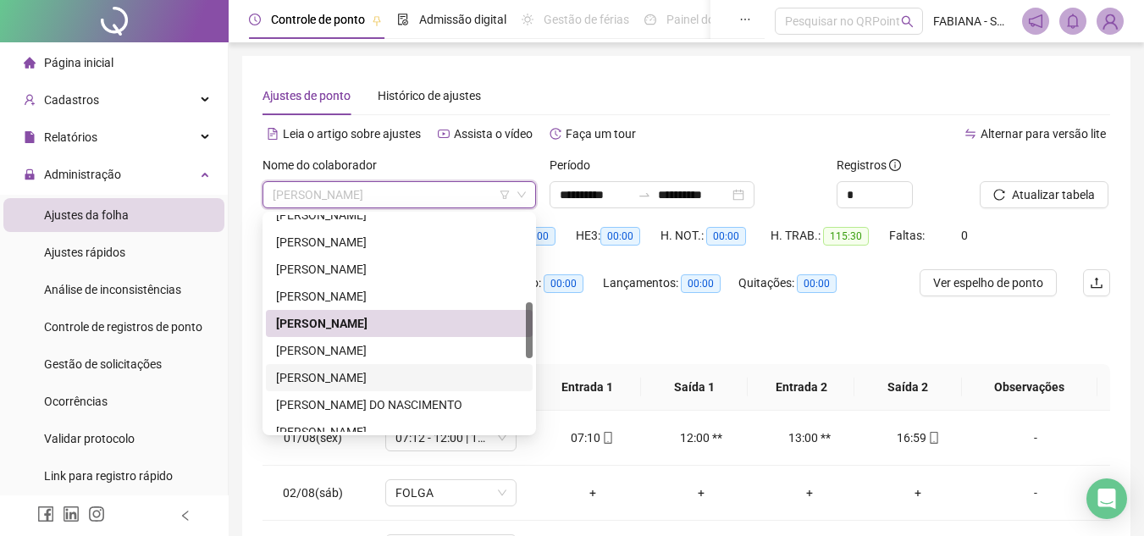
click at [320, 374] on div "[PERSON_NAME]" at bounding box center [399, 377] width 246 height 19
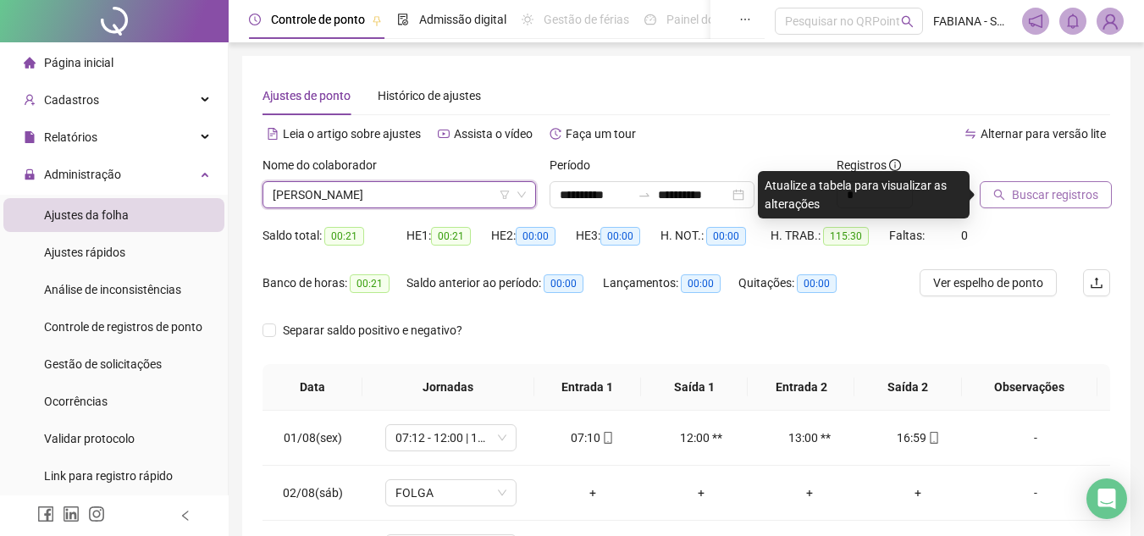
click at [1045, 205] on button "Buscar registros" at bounding box center [1045, 194] width 132 height 27
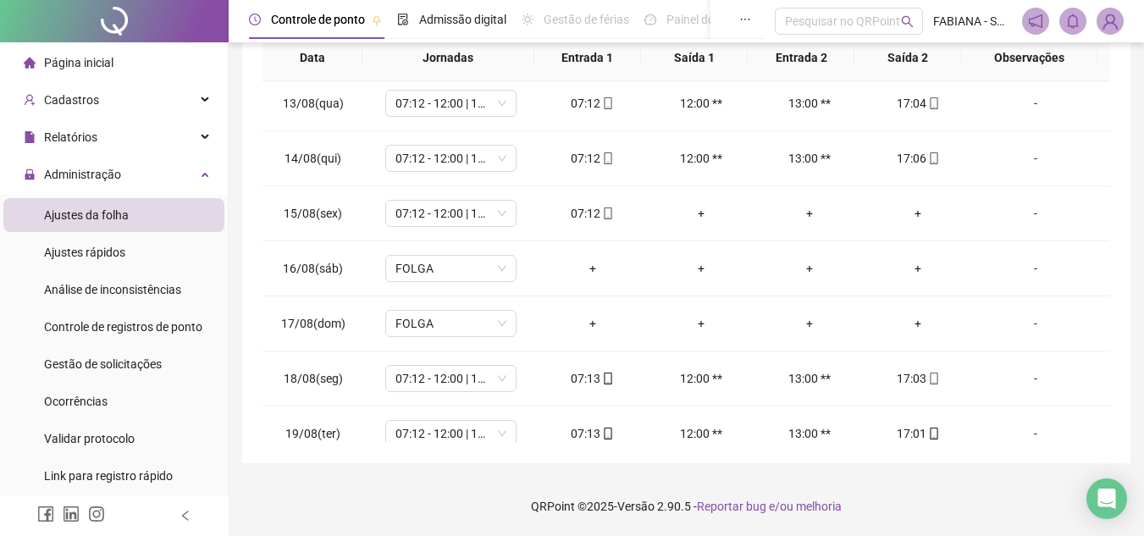
scroll to position [684, 0]
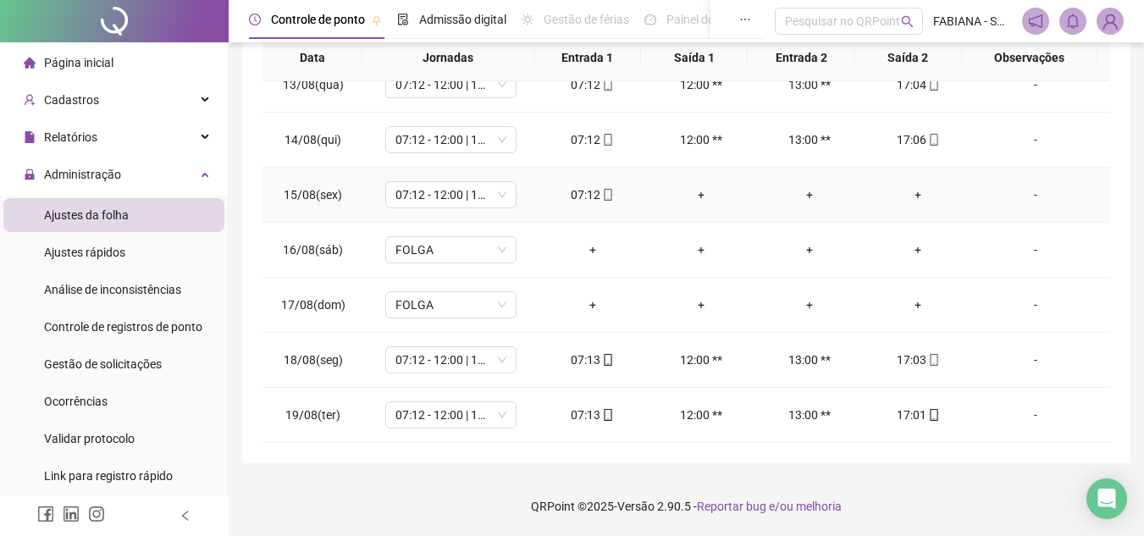
click at [912, 191] on div "+" at bounding box center [917, 194] width 81 height 19
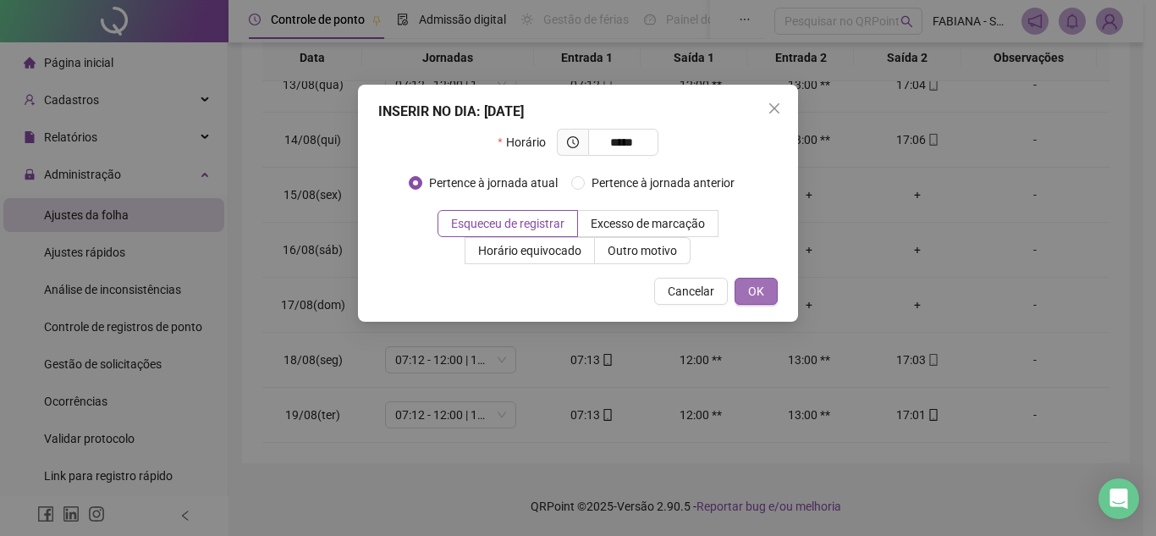
type input "*****"
click at [763, 295] on span "OK" at bounding box center [756, 291] width 16 height 19
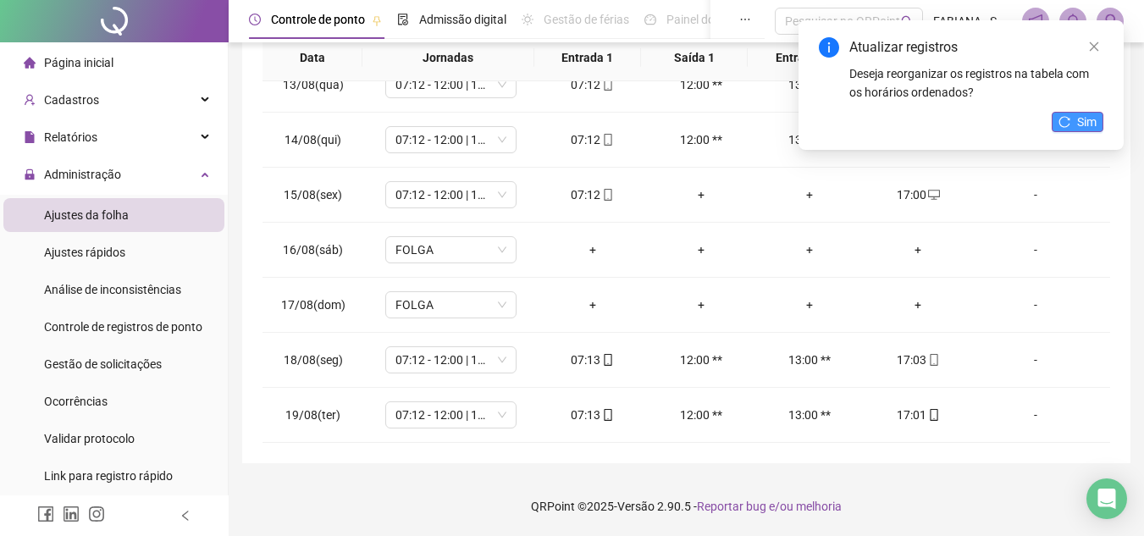
click at [1073, 119] on button "Sim" at bounding box center [1077, 122] width 52 height 20
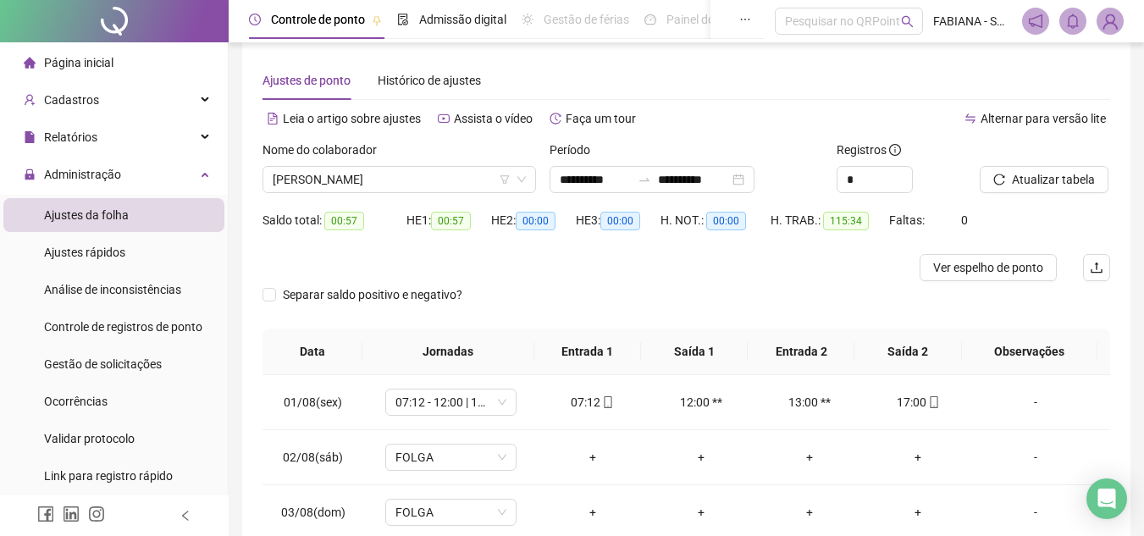
scroll to position [0, 0]
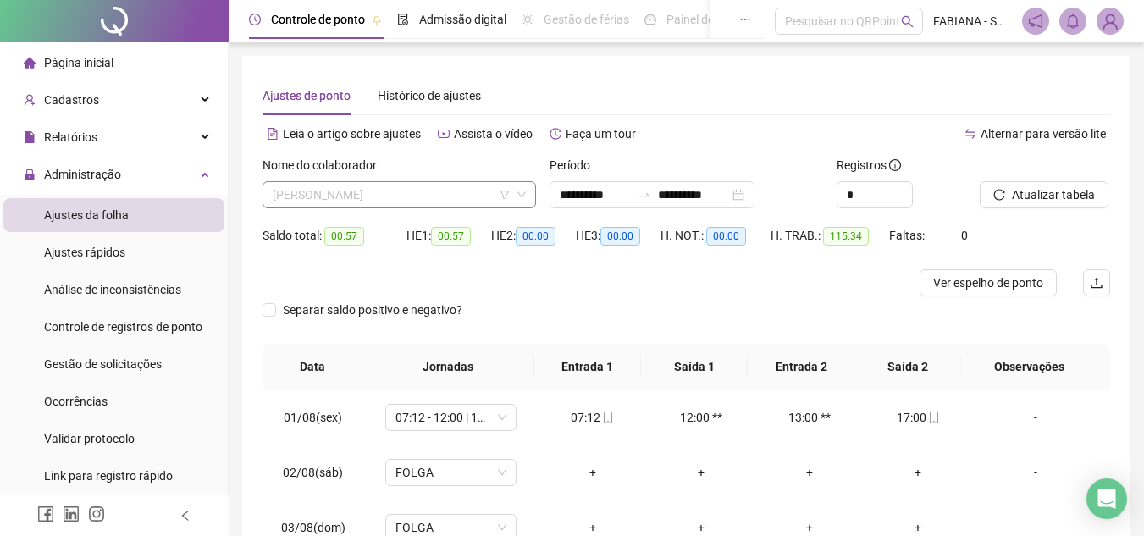
click at [312, 202] on span "[PERSON_NAME]" at bounding box center [399, 194] width 253 height 25
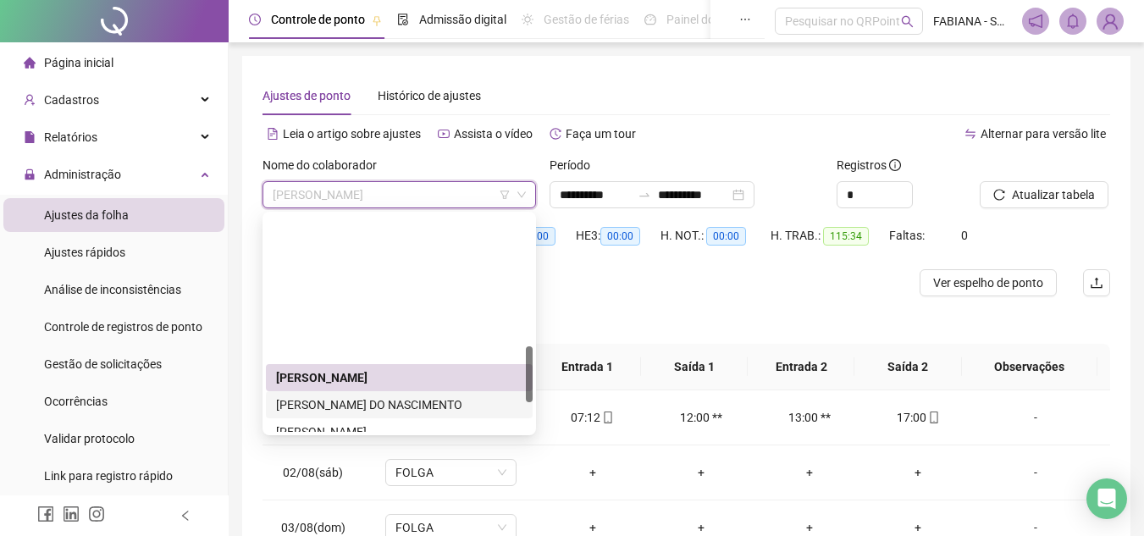
scroll to position [508, 0]
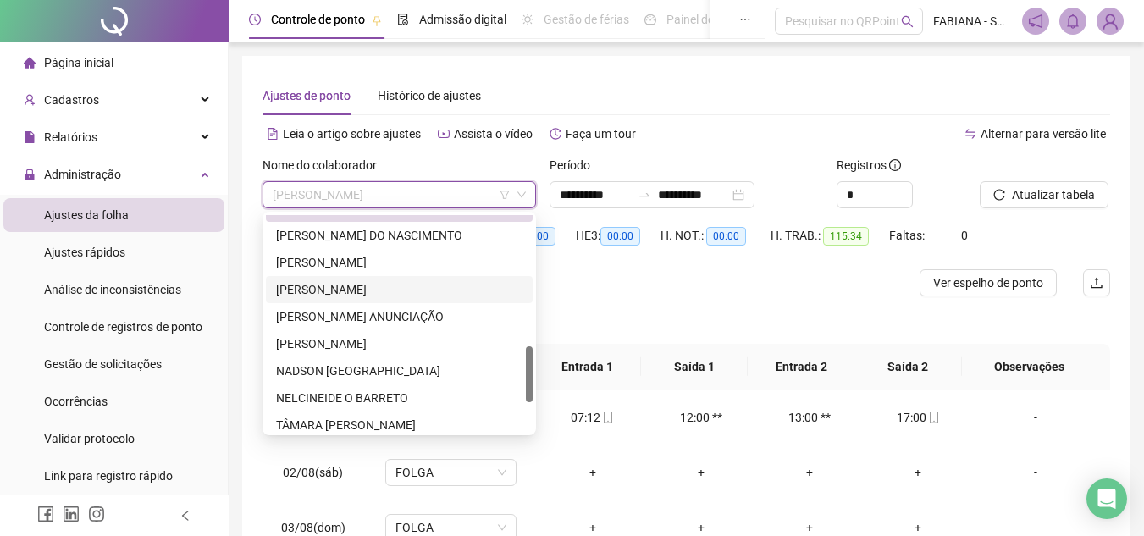
click at [314, 287] on div "[PERSON_NAME]" at bounding box center [399, 289] width 246 height 19
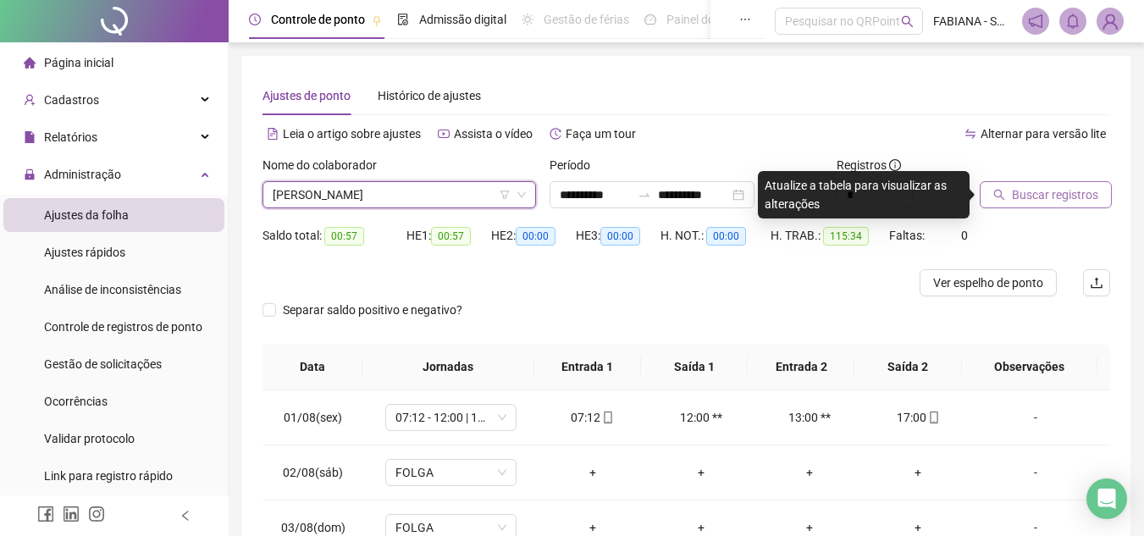
click at [1024, 193] on span "Buscar registros" at bounding box center [1055, 194] width 86 height 19
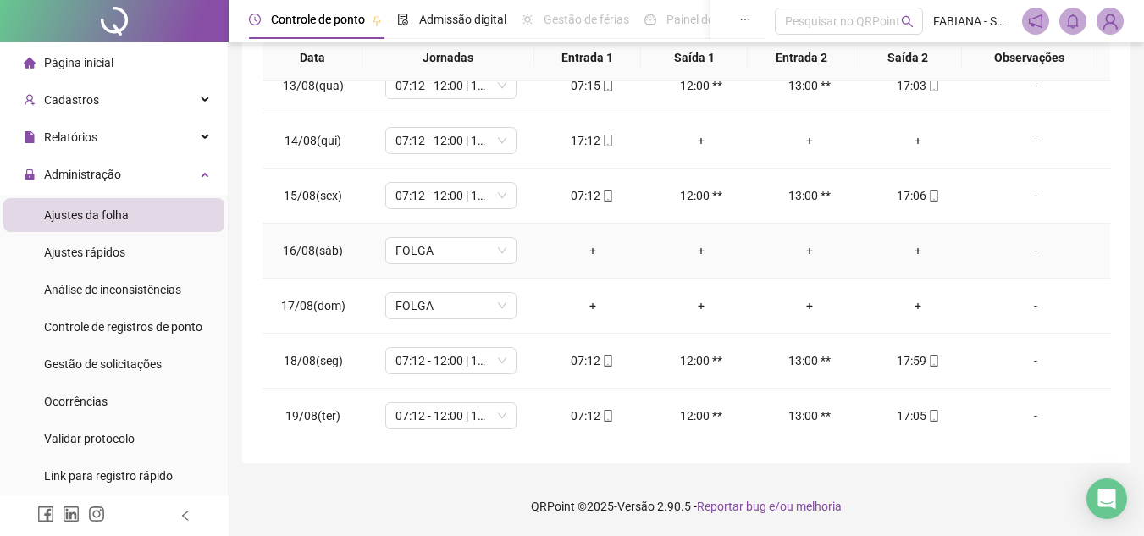
scroll to position [684, 0]
click at [902, 132] on div "+" at bounding box center [917, 139] width 81 height 19
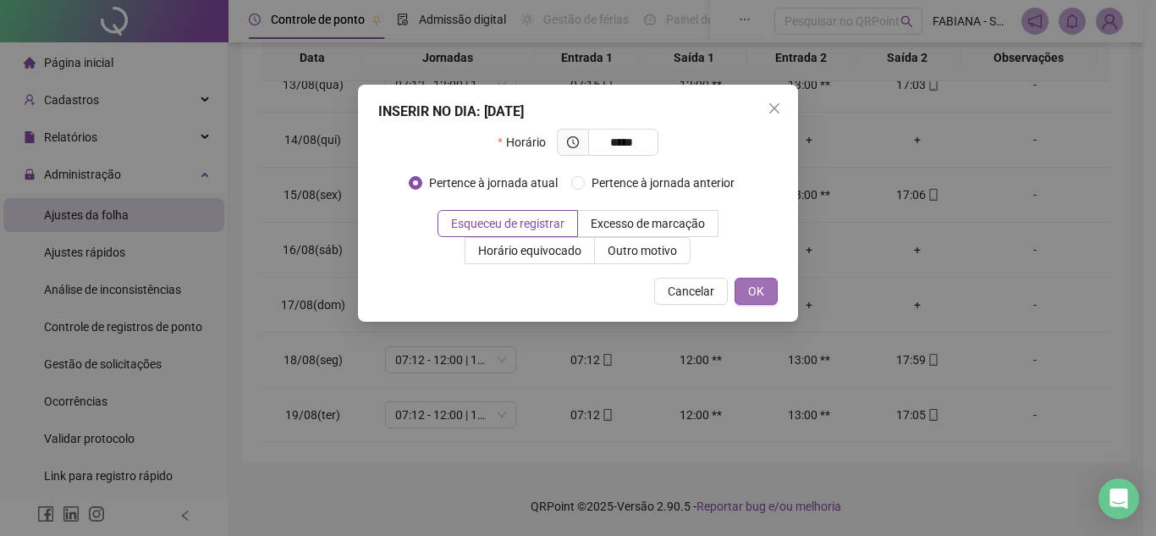
type input "*****"
click at [747, 299] on button "OK" at bounding box center [756, 291] width 43 height 27
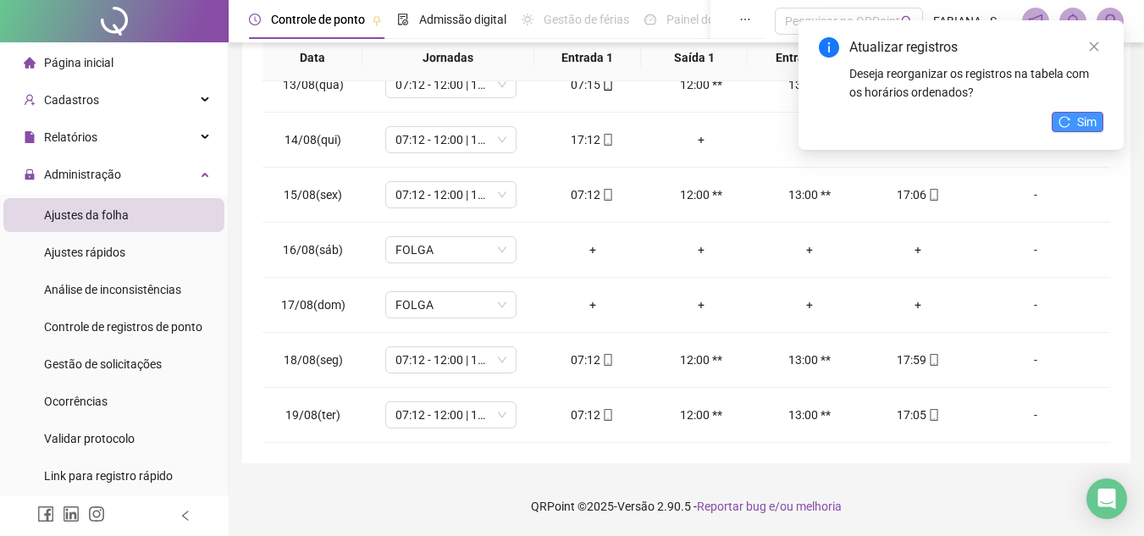
click at [1071, 124] on button "Sim" at bounding box center [1077, 122] width 52 height 20
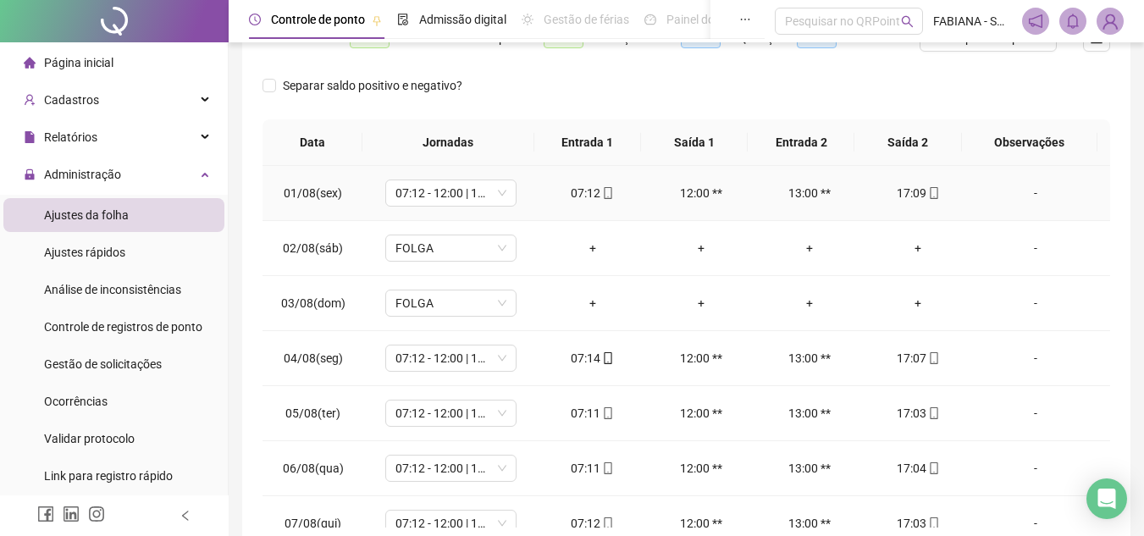
scroll to position [0, 0]
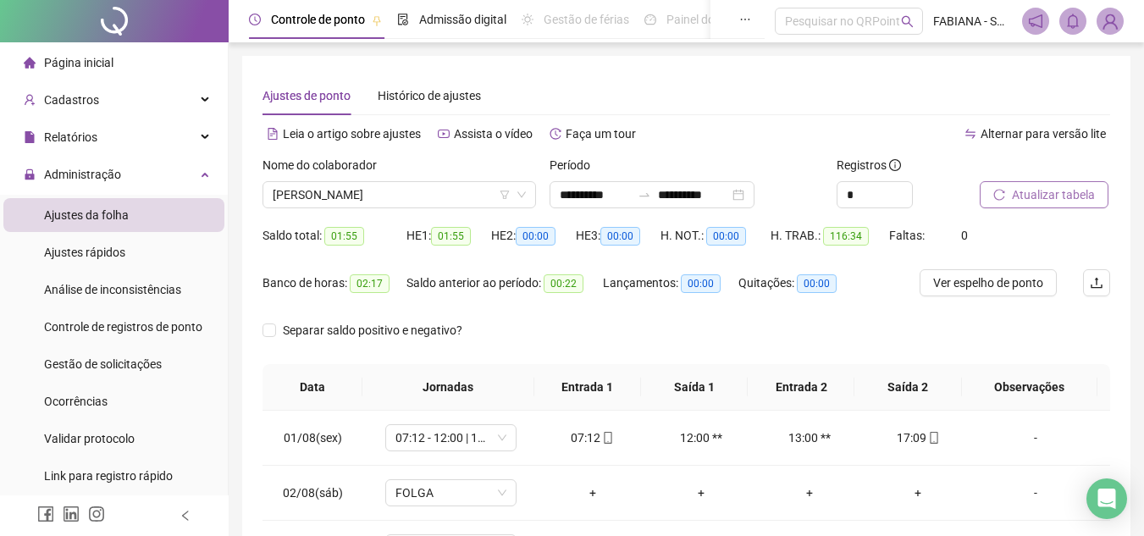
click at [1060, 187] on span "Atualizar tabela" at bounding box center [1053, 194] width 83 height 19
click at [339, 197] on span "[PERSON_NAME]" at bounding box center [399, 194] width 253 height 25
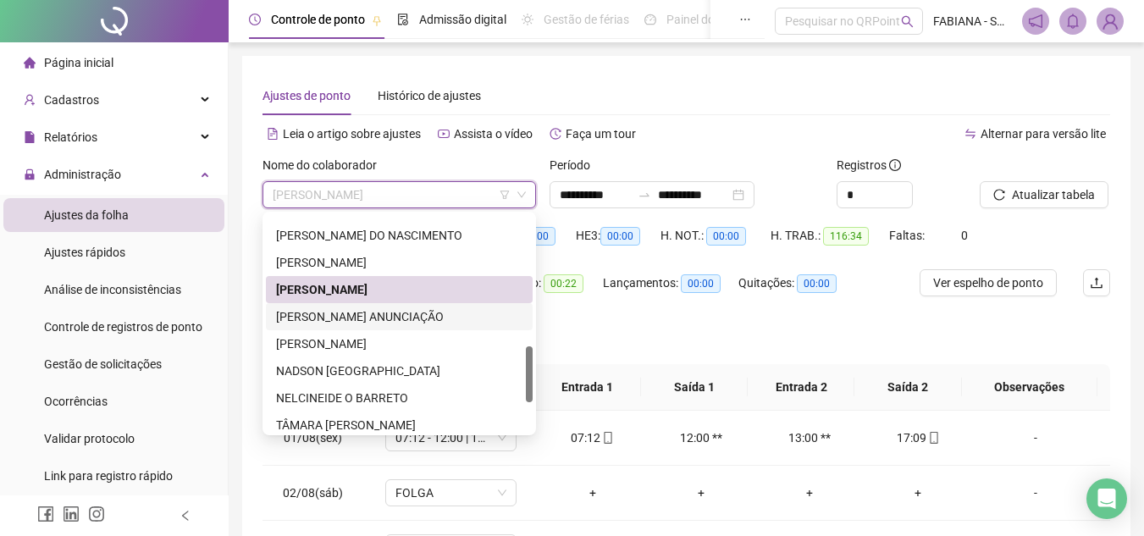
click at [344, 312] on div "[PERSON_NAME] ANUNCIAÇÃO" at bounding box center [399, 316] width 246 height 19
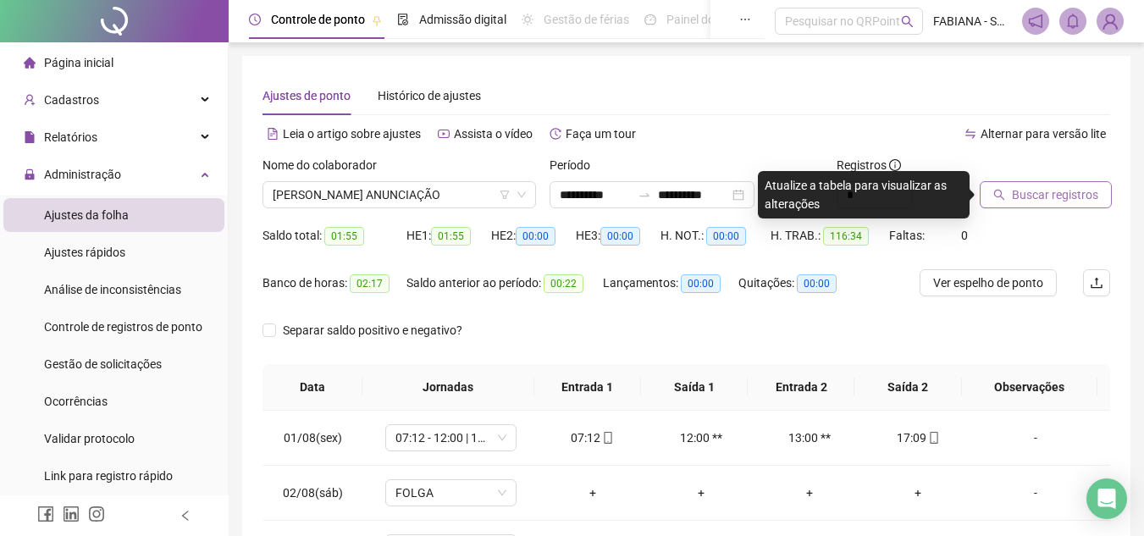
click at [1023, 185] on span "Buscar registros" at bounding box center [1055, 194] width 86 height 19
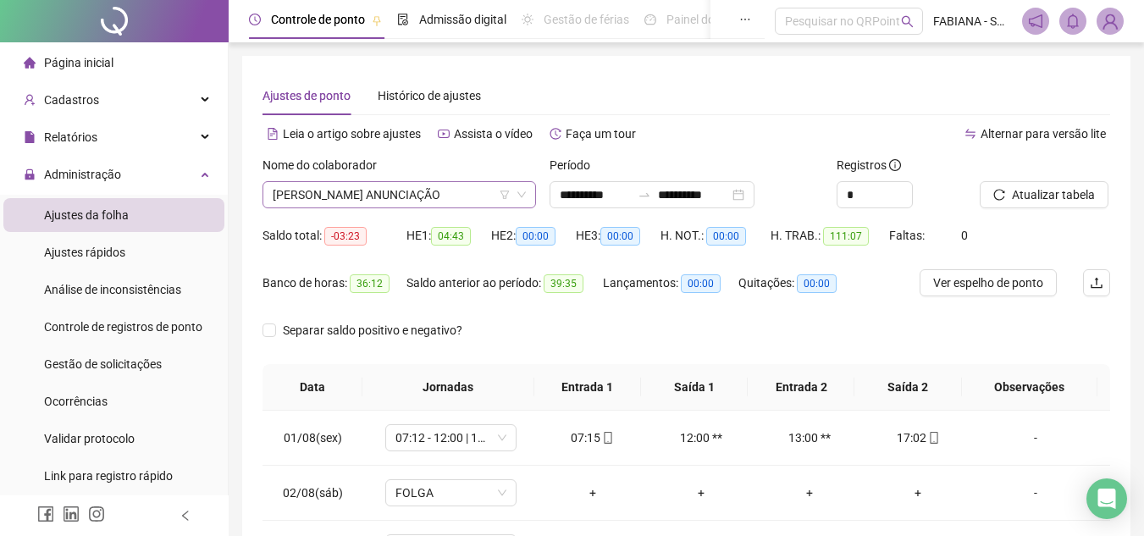
click at [400, 196] on span "[PERSON_NAME] ANUNCIAÇÃO" at bounding box center [399, 194] width 253 height 25
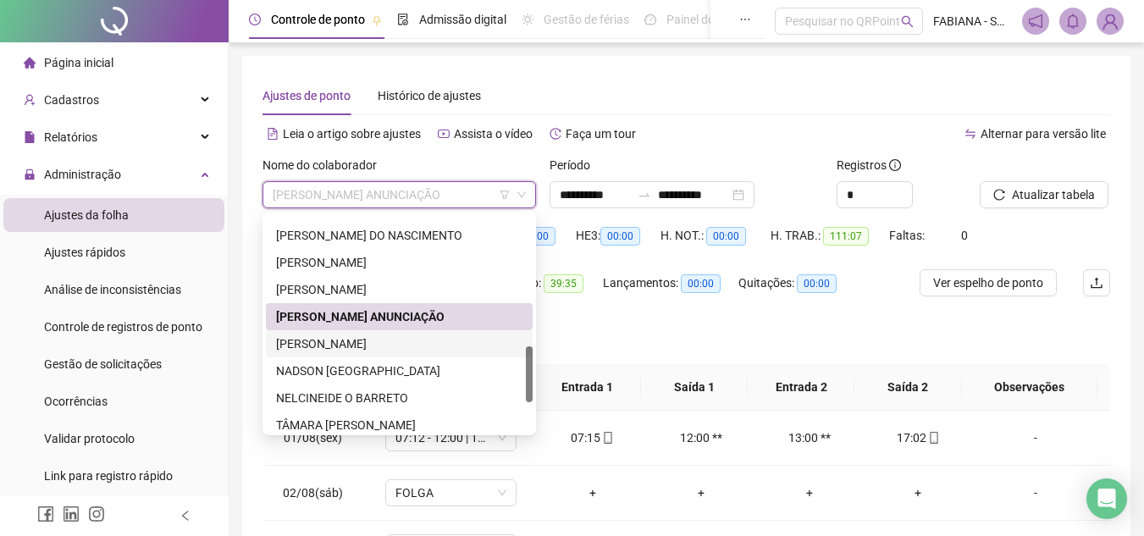
click at [338, 346] on div "[PERSON_NAME]" at bounding box center [399, 343] width 246 height 19
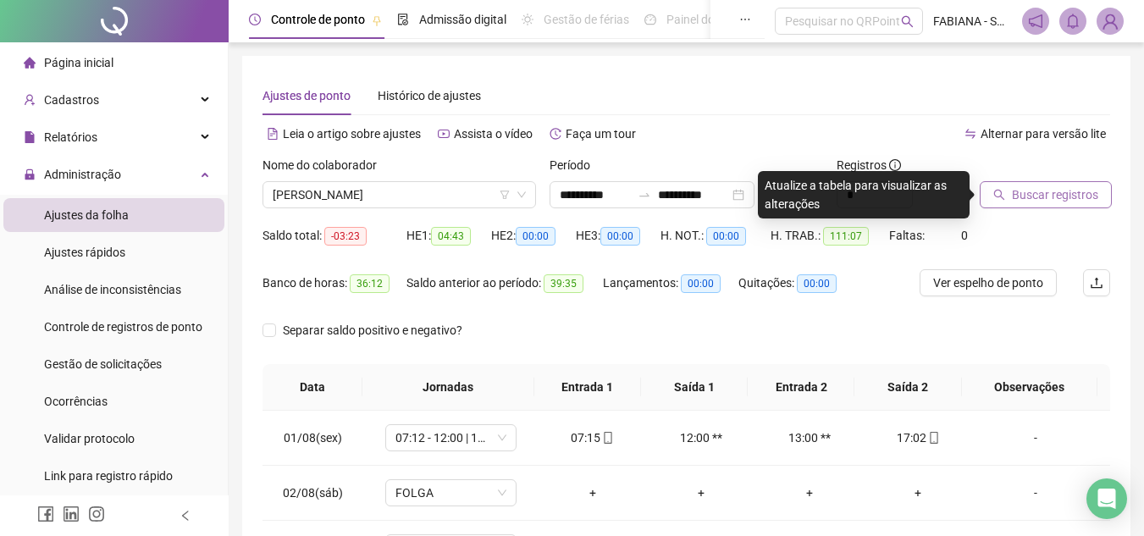
click at [1016, 201] on span "Buscar registros" at bounding box center [1055, 194] width 86 height 19
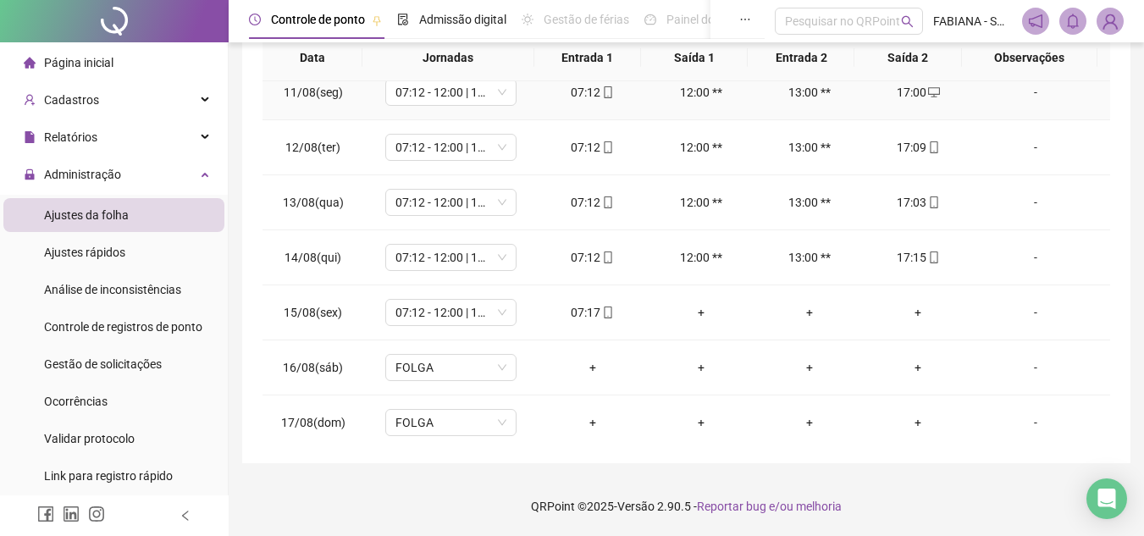
scroll to position [593, 0]
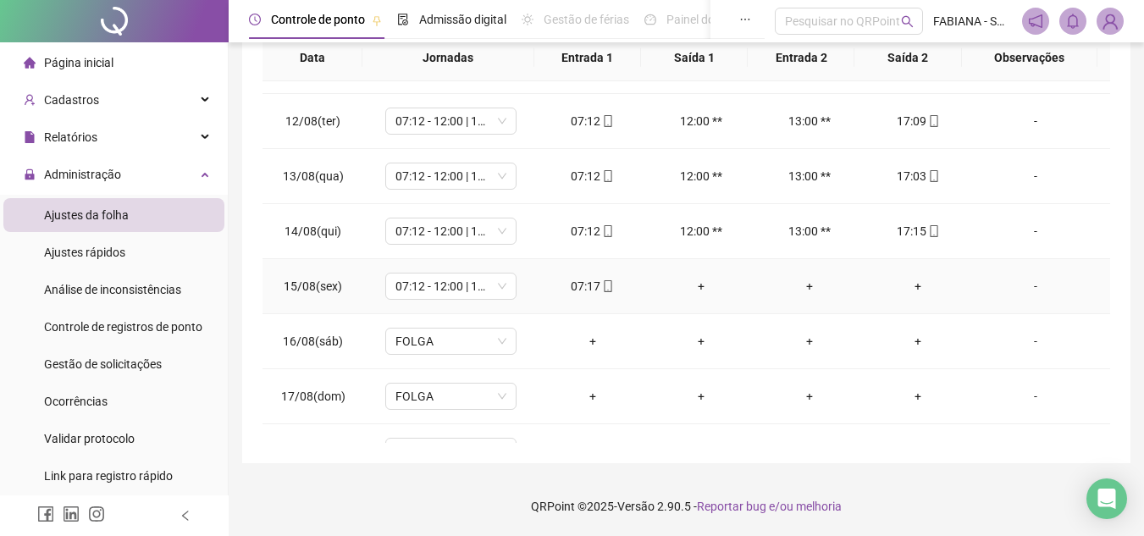
click at [913, 284] on div "+" at bounding box center [917, 286] width 81 height 19
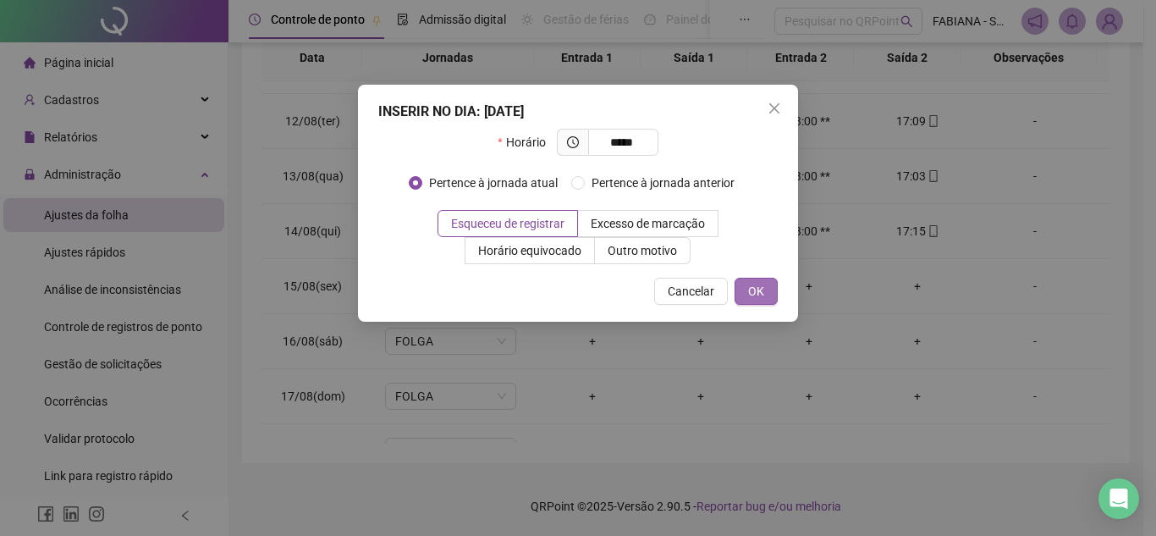
type input "*****"
click at [755, 301] on button "OK" at bounding box center [756, 291] width 43 height 27
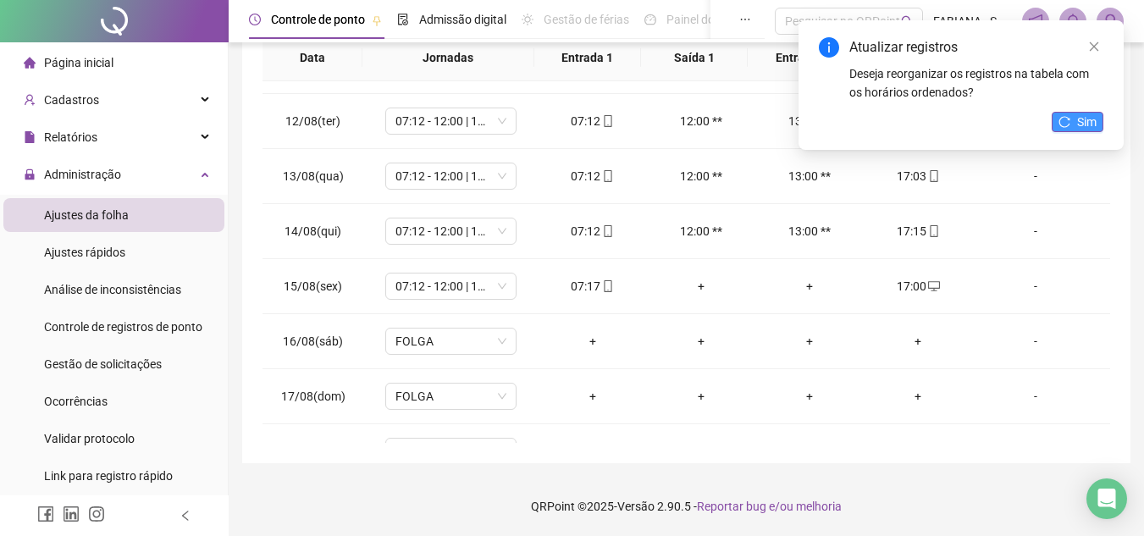
click at [1078, 118] on span "Sim" at bounding box center [1086, 122] width 19 height 19
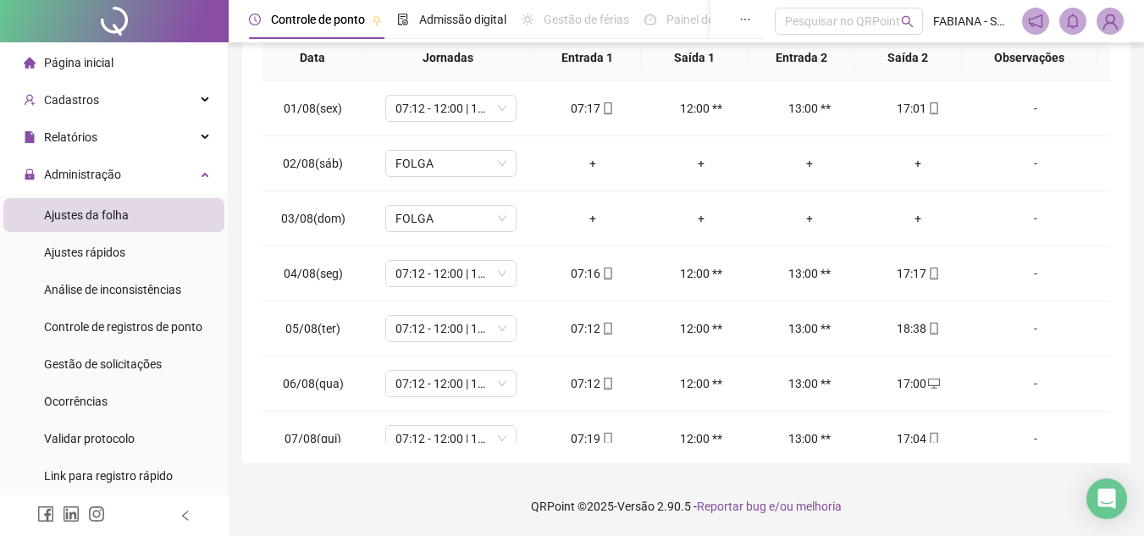
scroll to position [0, 0]
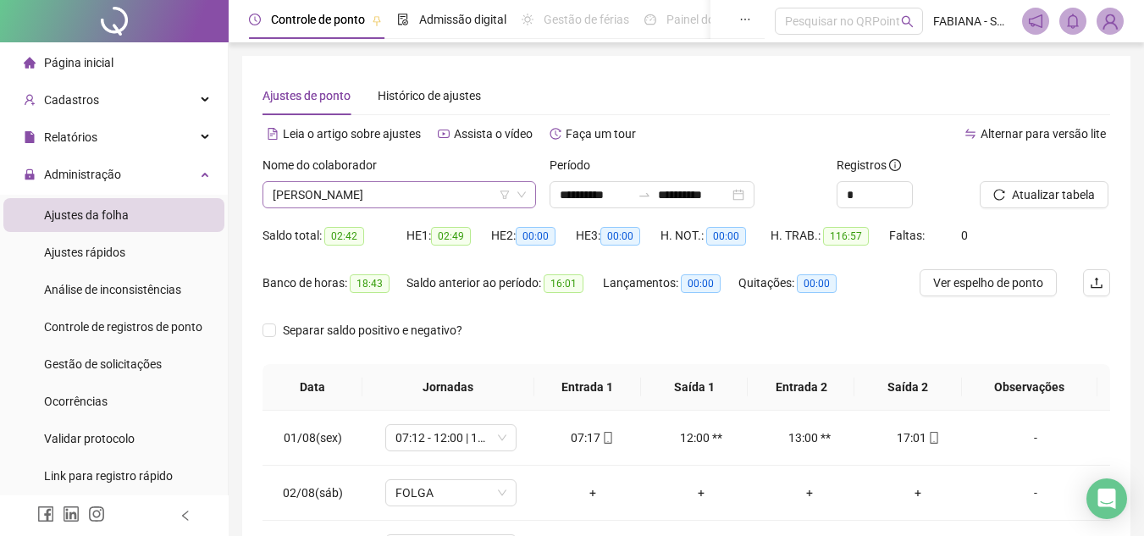
click at [342, 192] on span "[PERSON_NAME]" at bounding box center [399, 194] width 253 height 25
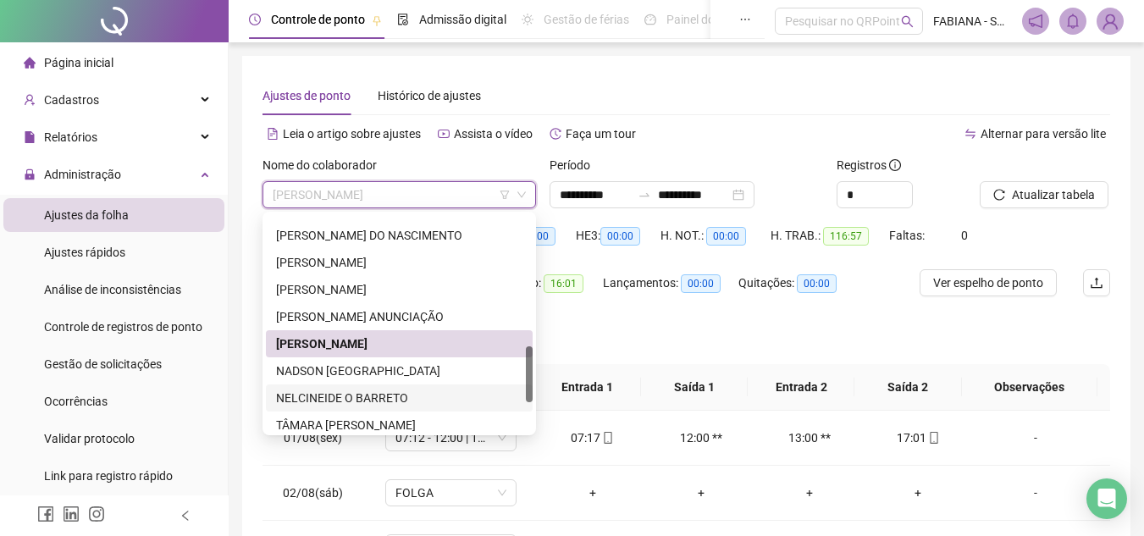
click at [323, 398] on div "NELCINEIDE O BARRETO" at bounding box center [399, 398] width 246 height 19
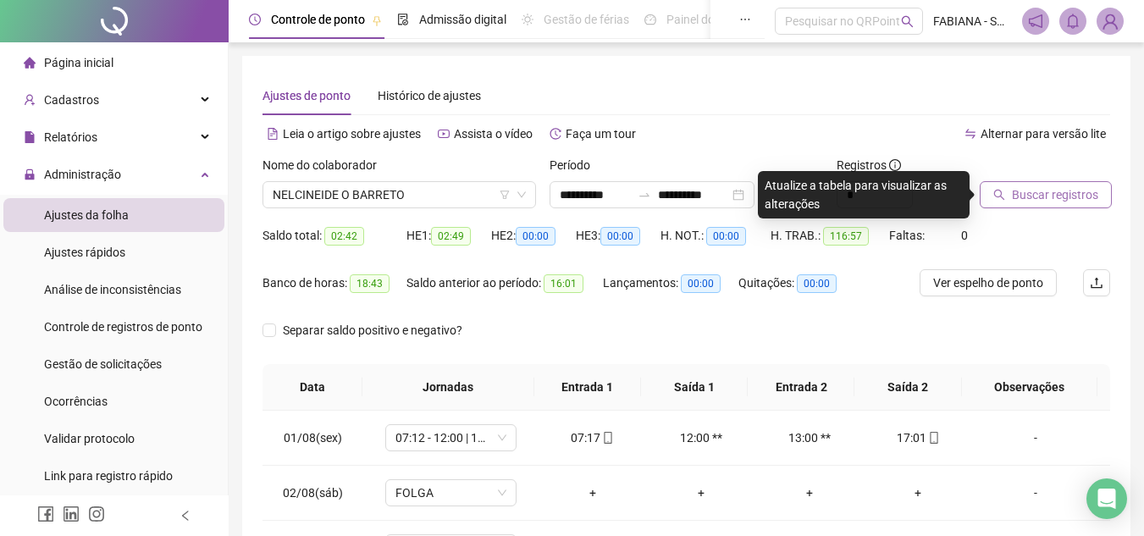
click at [1037, 193] on span "Buscar registros" at bounding box center [1055, 194] width 86 height 19
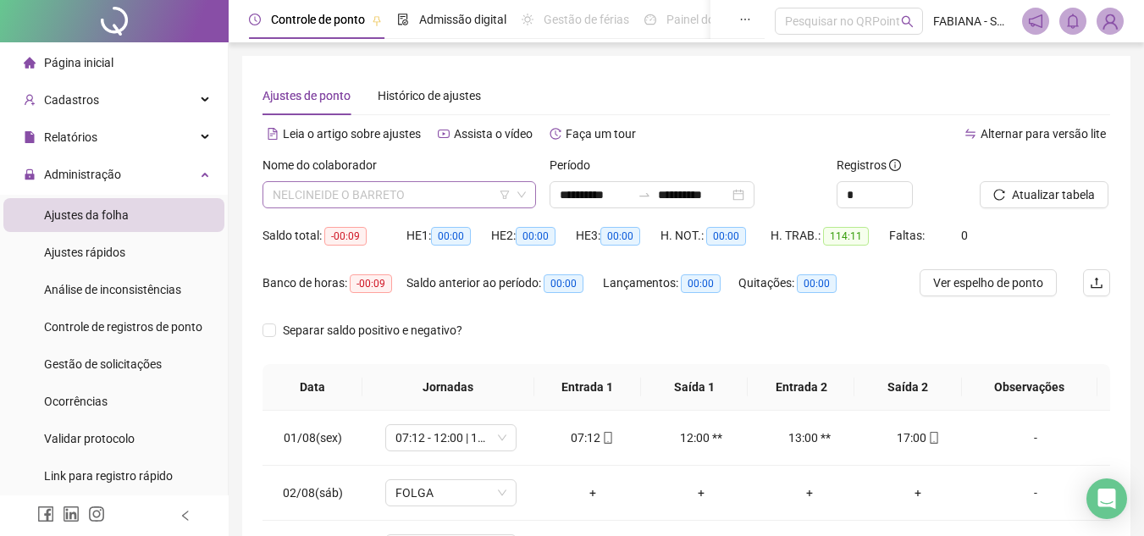
click at [397, 191] on span "NELCINEIDE O BARRETO" at bounding box center [399, 194] width 253 height 25
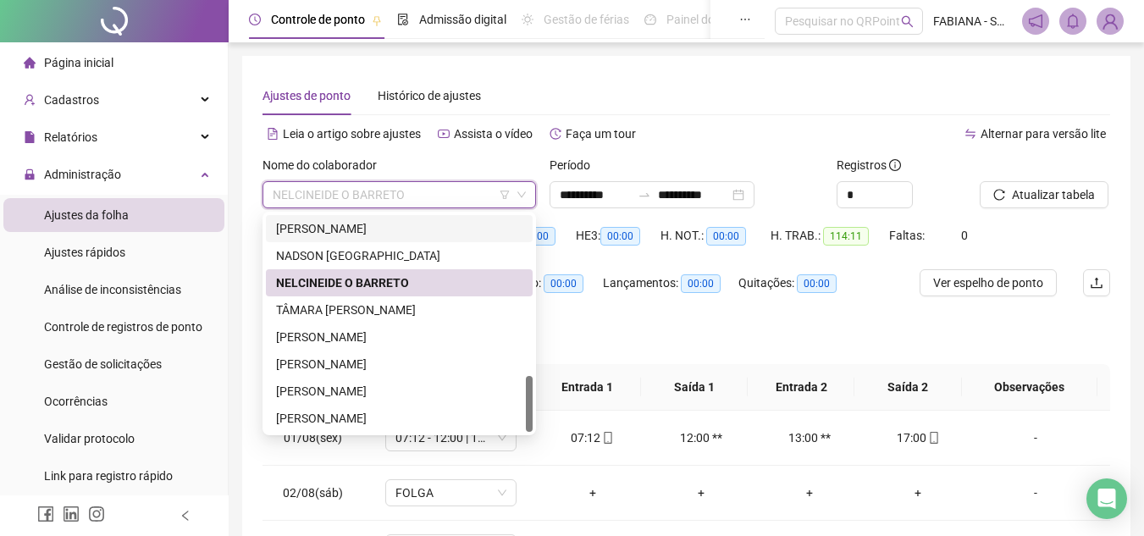
scroll to position [85, 0]
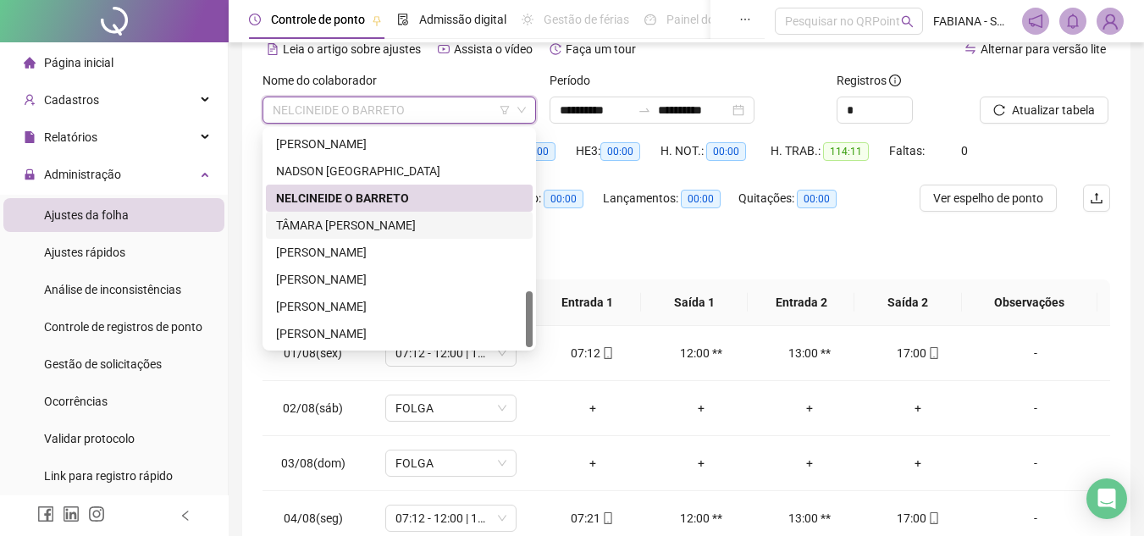
click at [352, 227] on div "TÂMARA [PERSON_NAME]" at bounding box center [399, 225] width 246 height 19
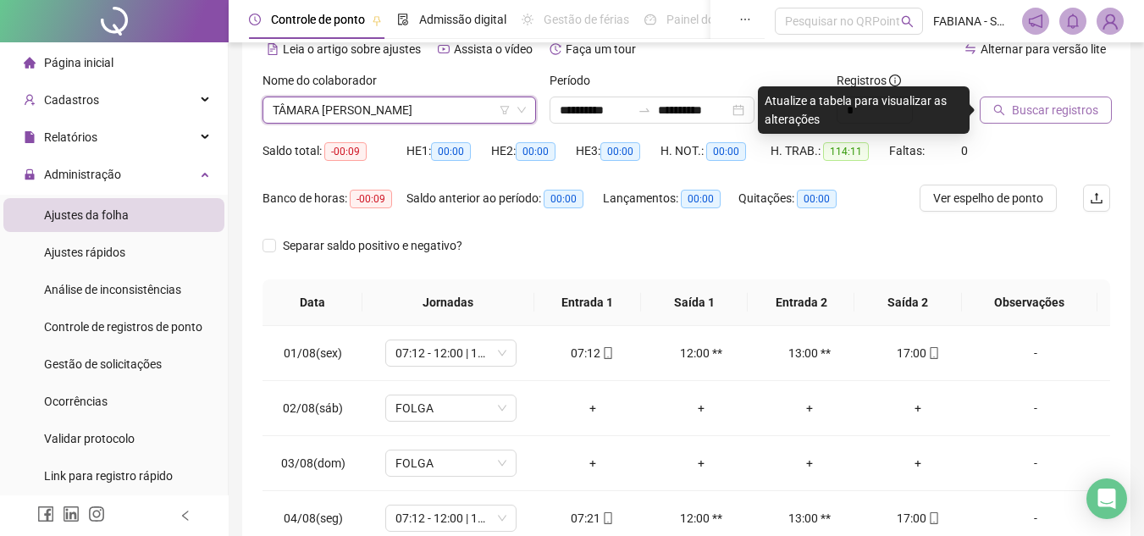
click at [1042, 103] on span "Buscar registros" at bounding box center [1055, 110] width 86 height 19
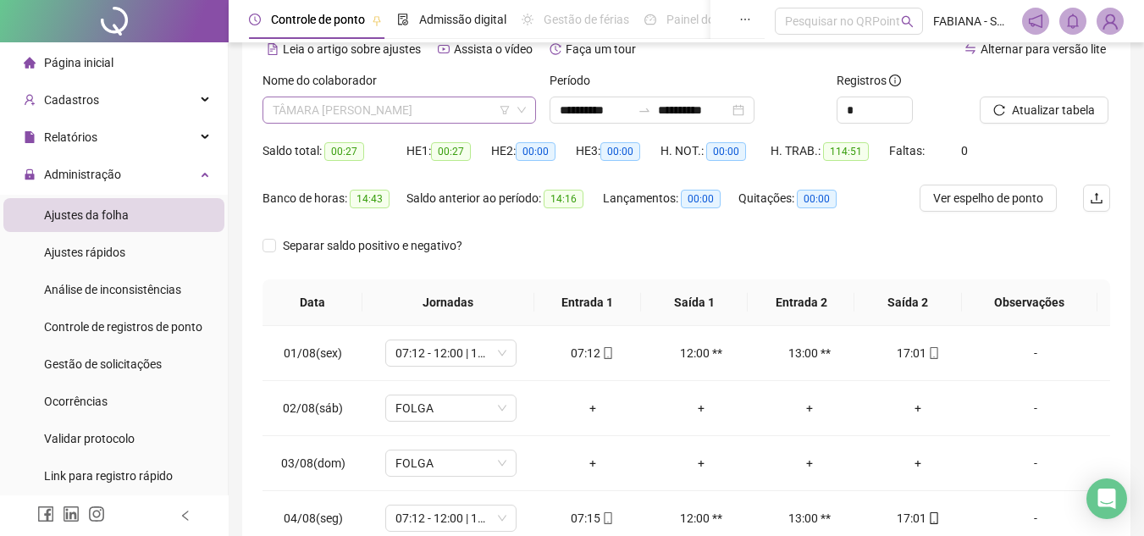
click at [334, 108] on span "TÂMARA [PERSON_NAME]" at bounding box center [399, 109] width 253 height 25
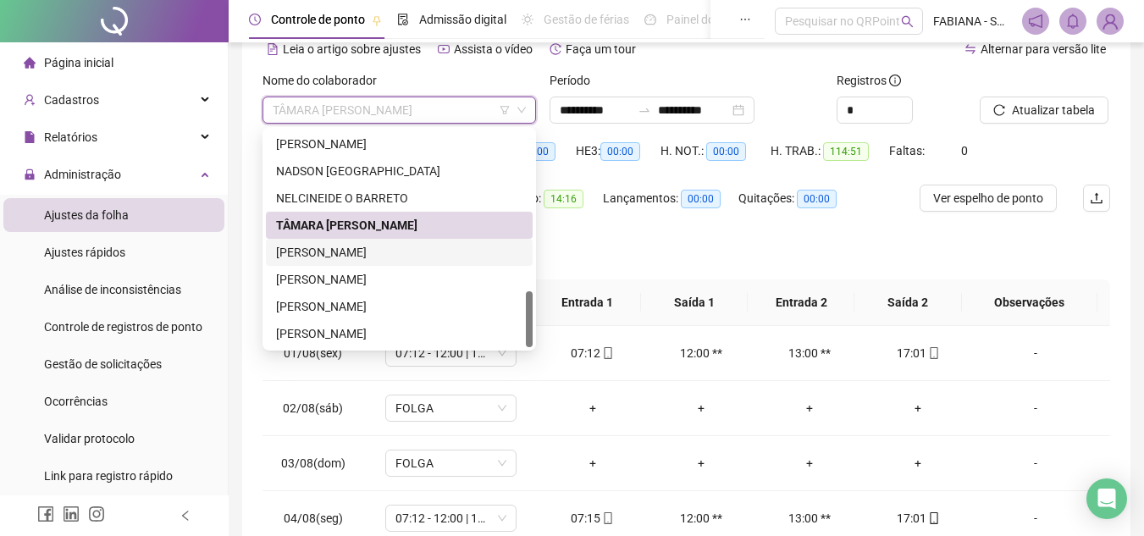
click at [352, 255] on div "[PERSON_NAME]" at bounding box center [399, 252] width 246 height 19
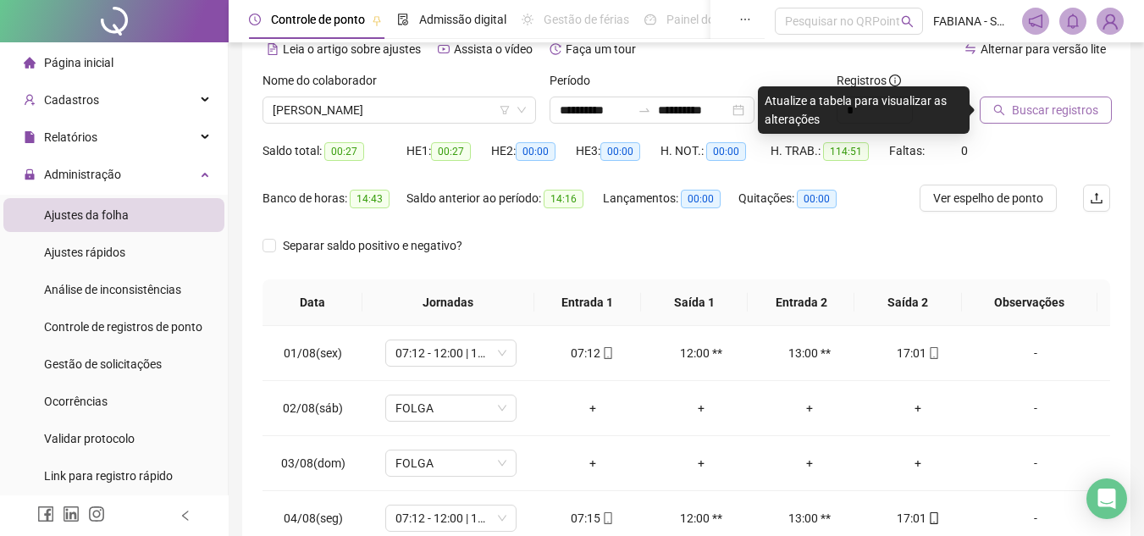
click at [1034, 109] on span "Buscar registros" at bounding box center [1055, 110] width 86 height 19
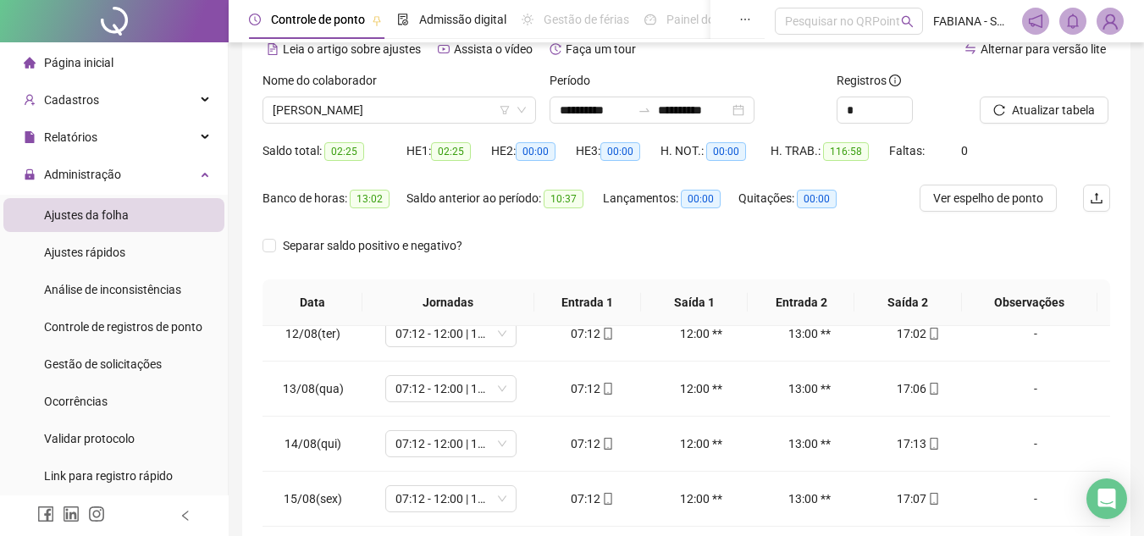
scroll to position [677, 0]
